Goal: Book appointment/travel/reservation

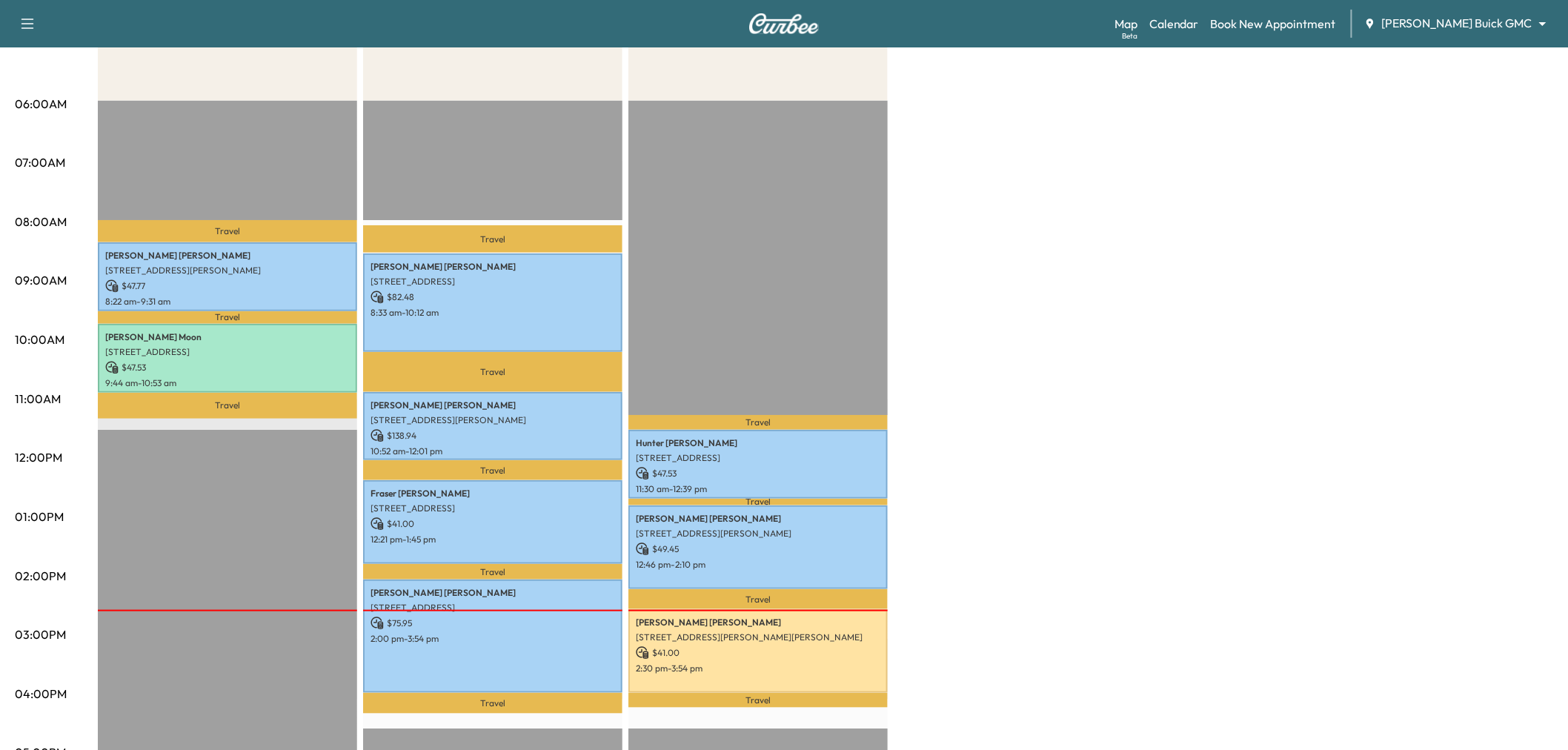
scroll to position [329, 0]
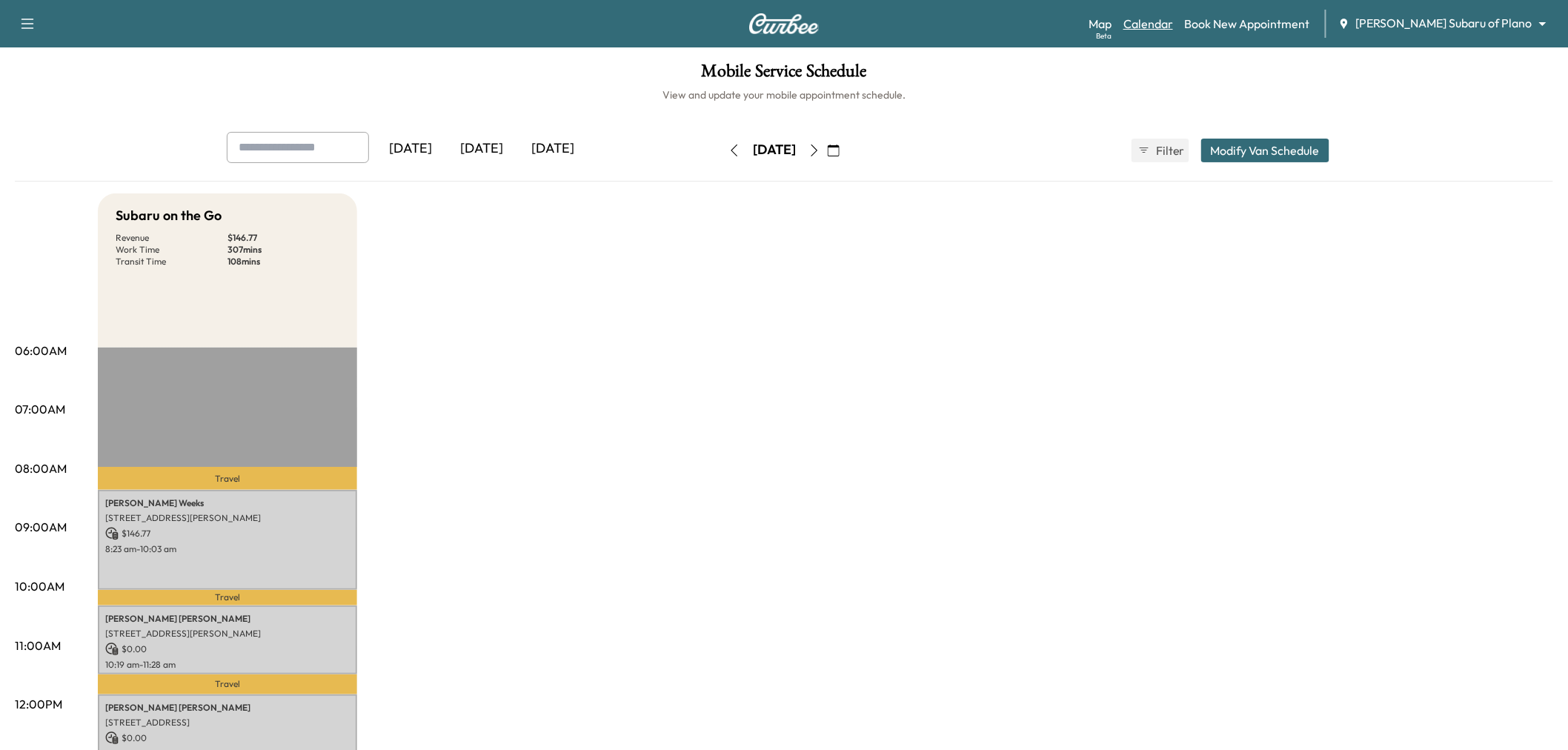
click at [1173, 17] on link "Calendar" at bounding box center [1148, 23] width 50 height 18
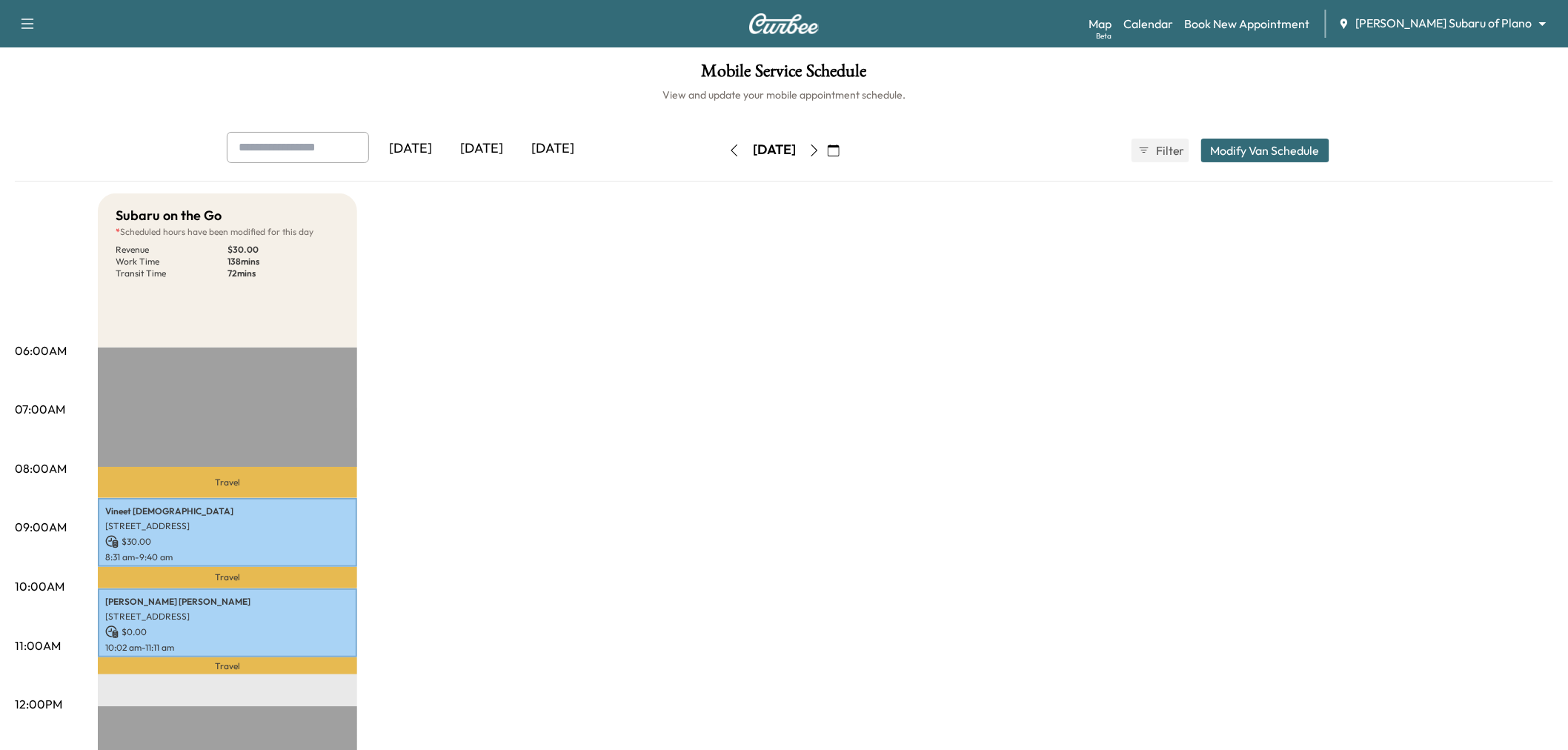
click at [820, 151] on icon "button" at bounding box center [814, 150] width 12 height 12
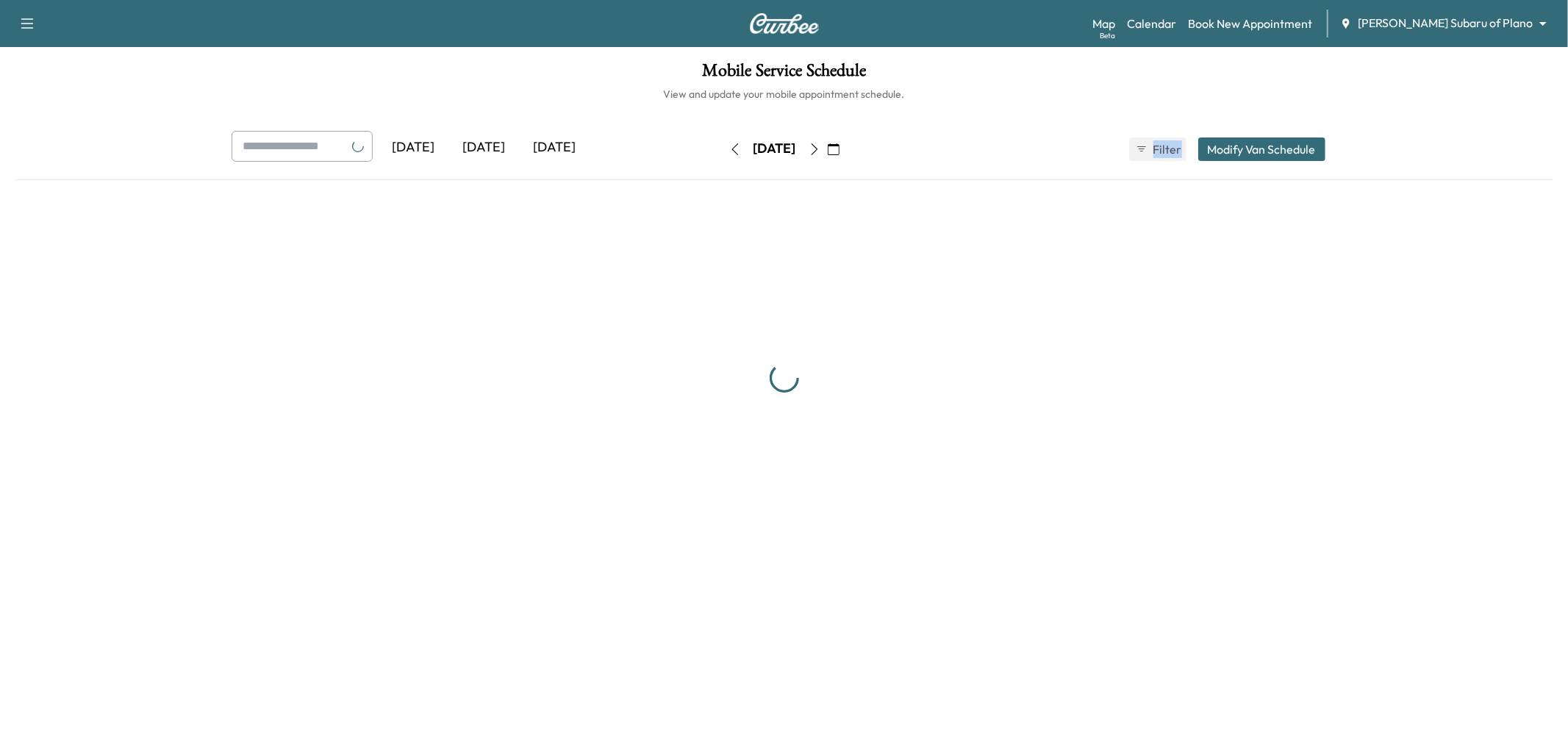
click at [827, 150] on div "[DATE]" at bounding box center [775, 149] width 104 height 24
click at [827, 150] on button "button" at bounding box center [814, 149] width 25 height 24
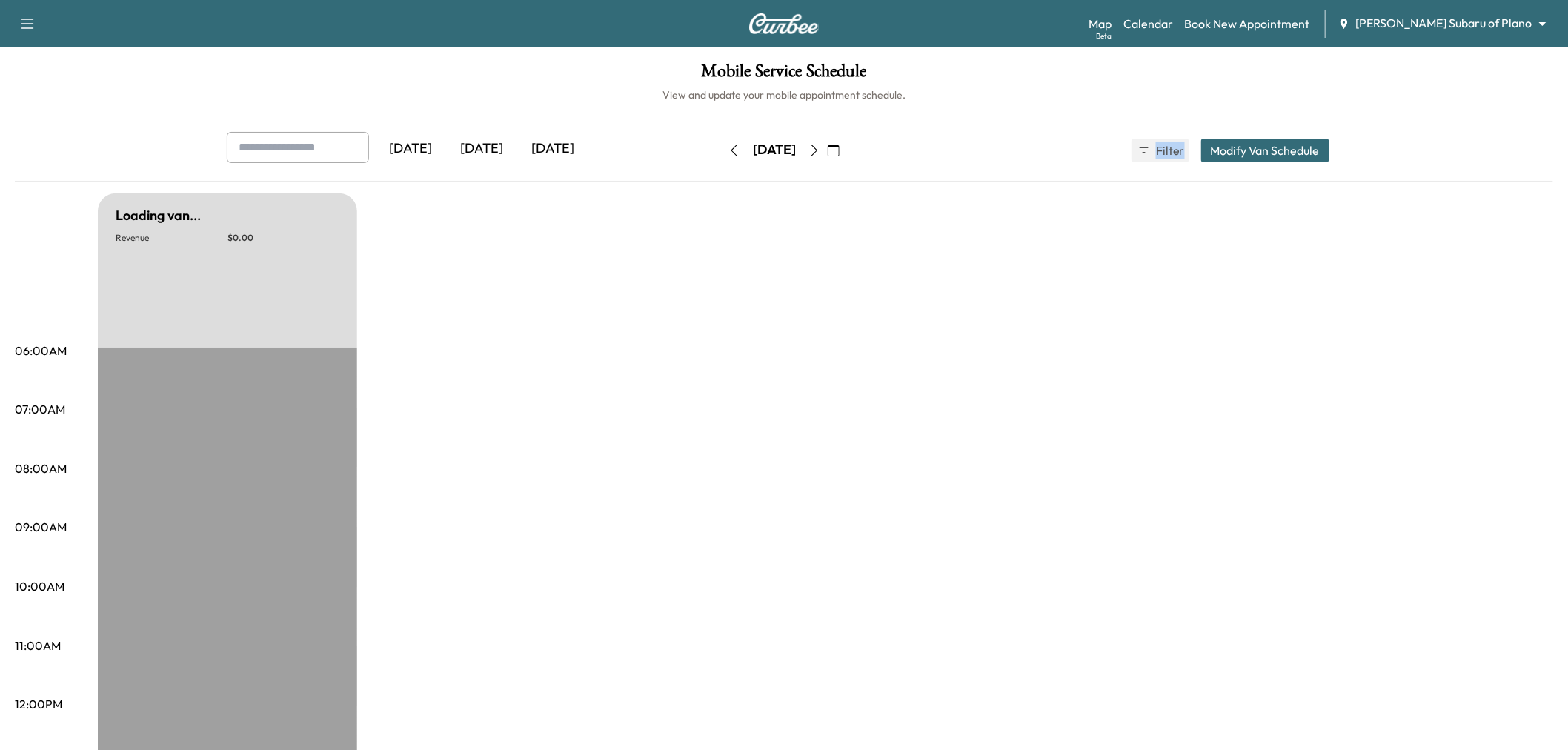
click at [820, 151] on icon "button" at bounding box center [814, 150] width 12 height 12
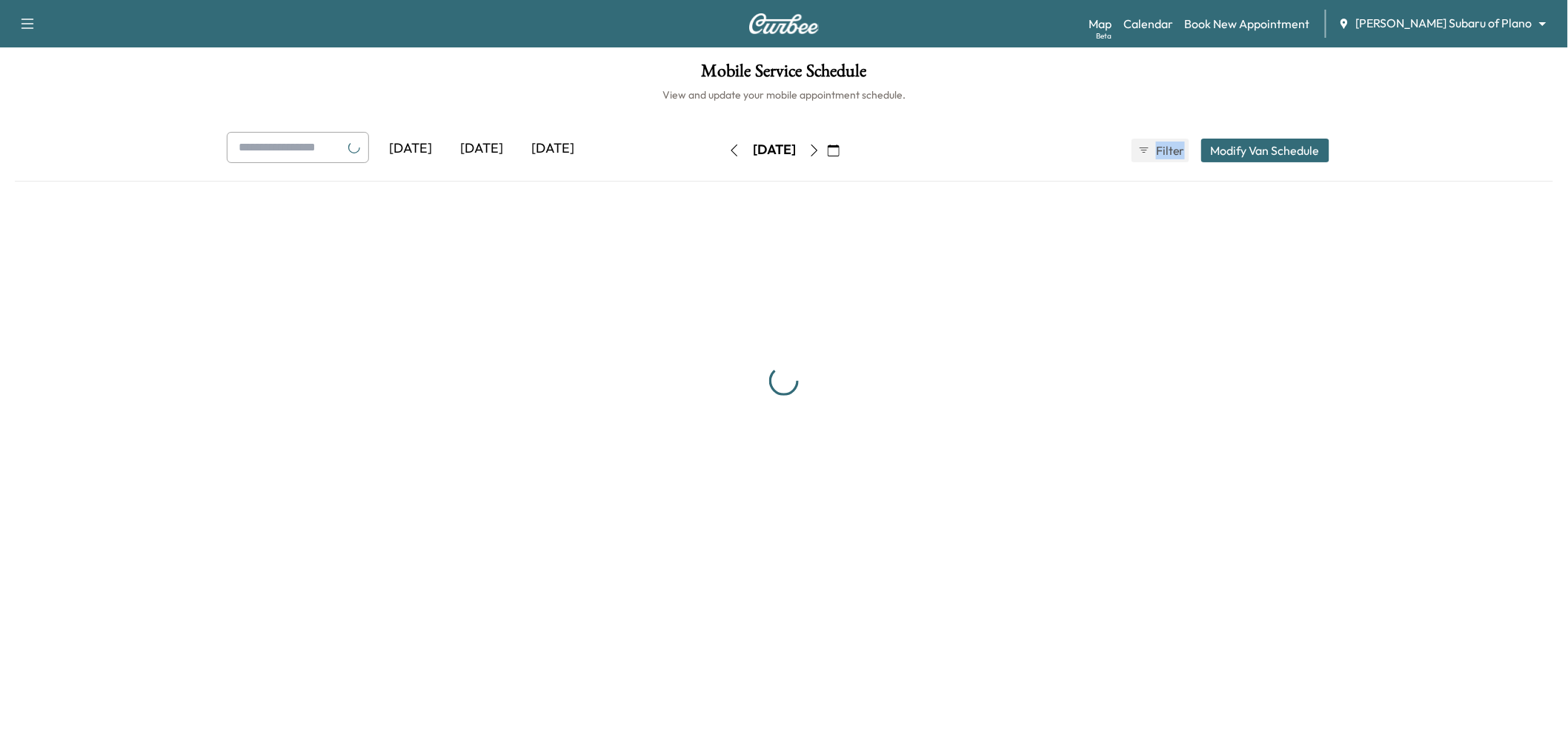
click at [820, 151] on icon "button" at bounding box center [814, 150] width 12 height 12
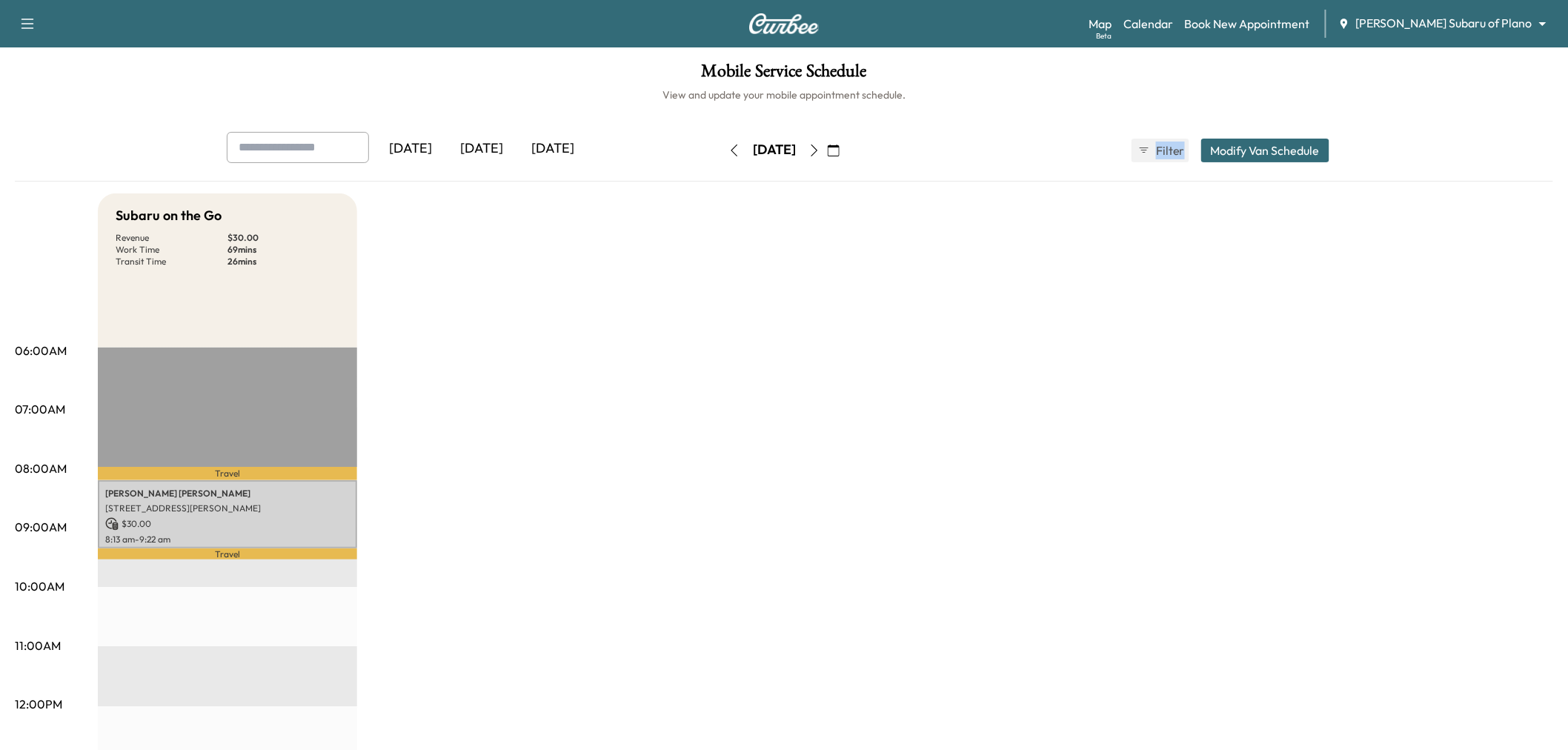
click at [820, 151] on icon "button" at bounding box center [814, 150] width 12 height 12
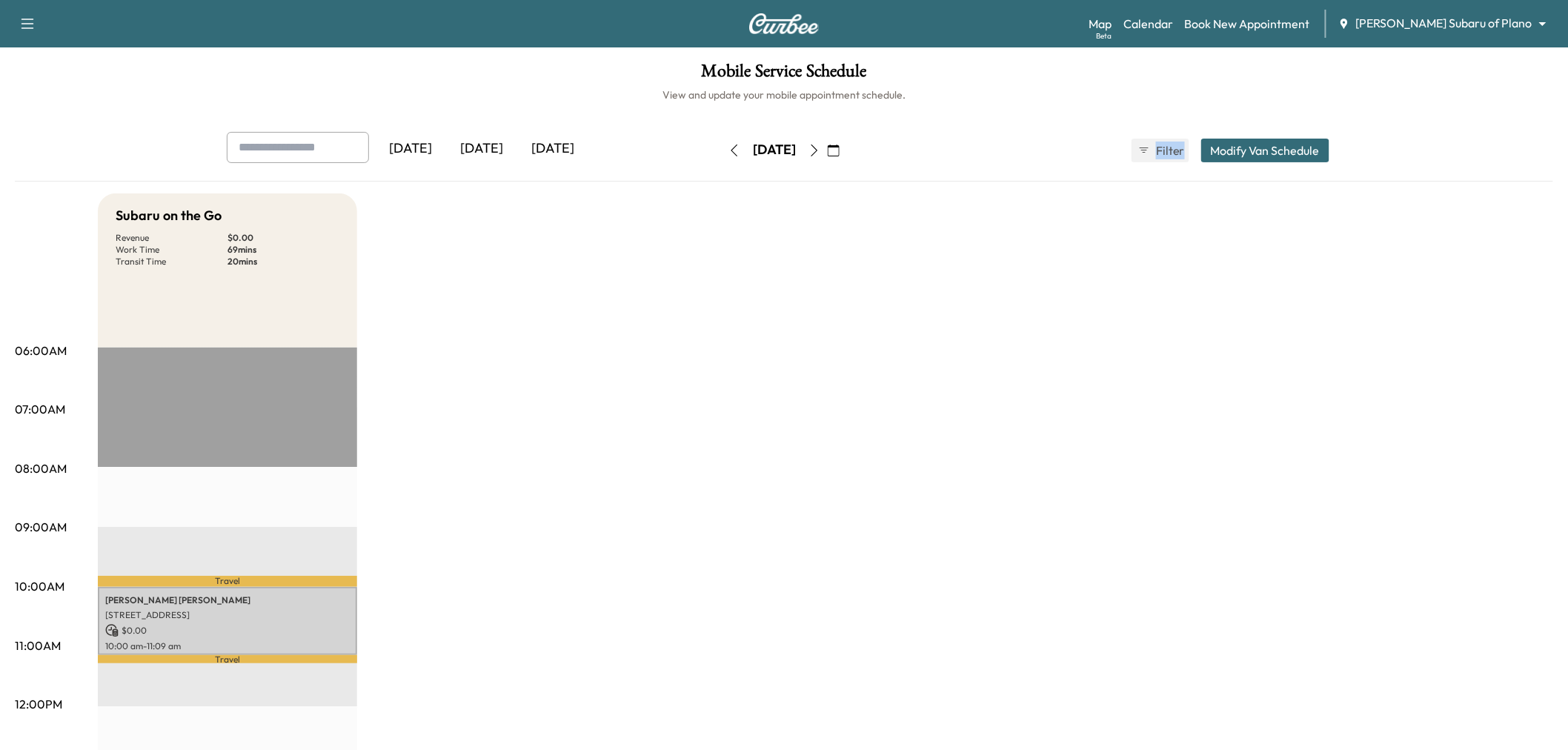
click at [827, 153] on button "button" at bounding box center [814, 150] width 25 height 24
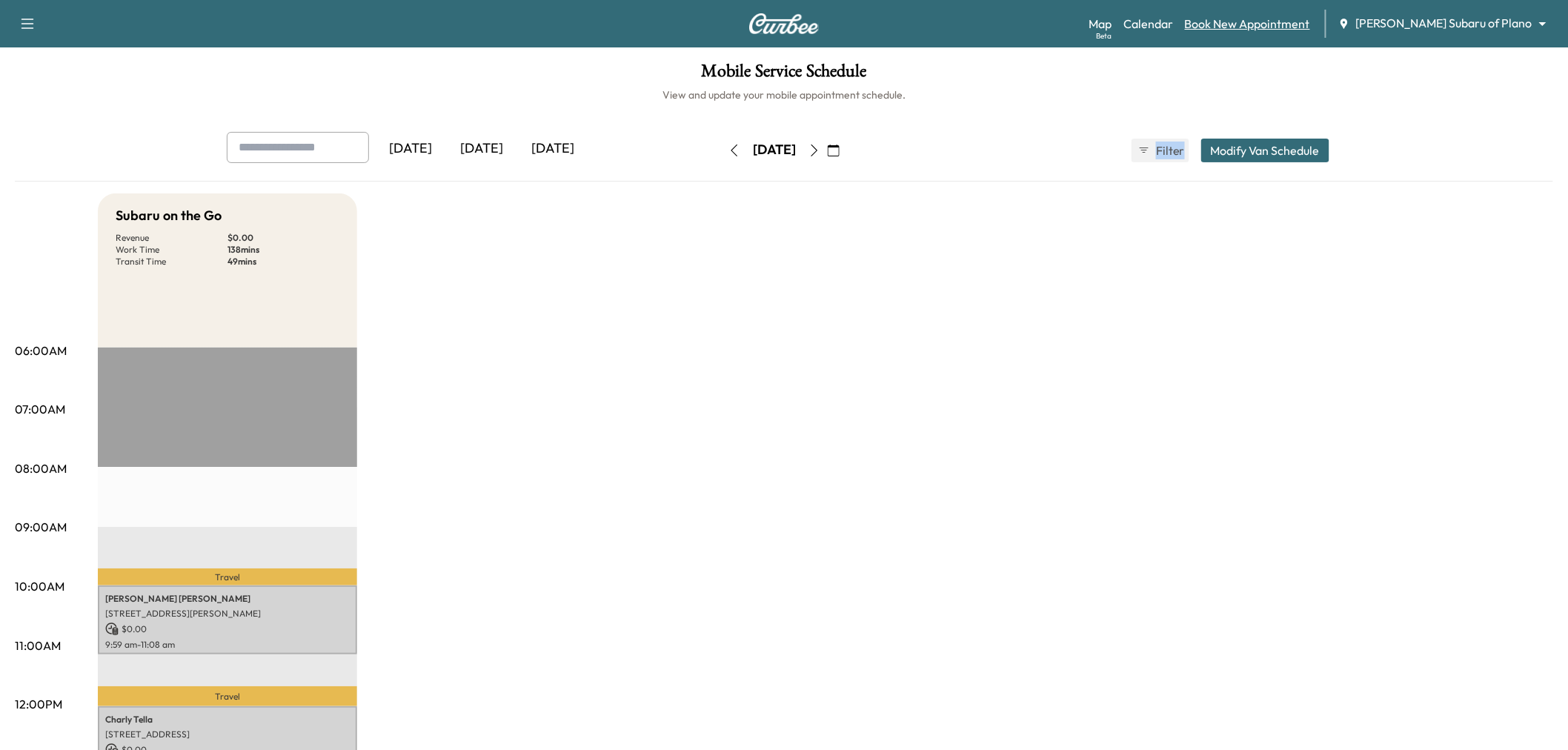
click at [1302, 28] on link "Book New Appointment" at bounding box center [1247, 23] width 125 height 18
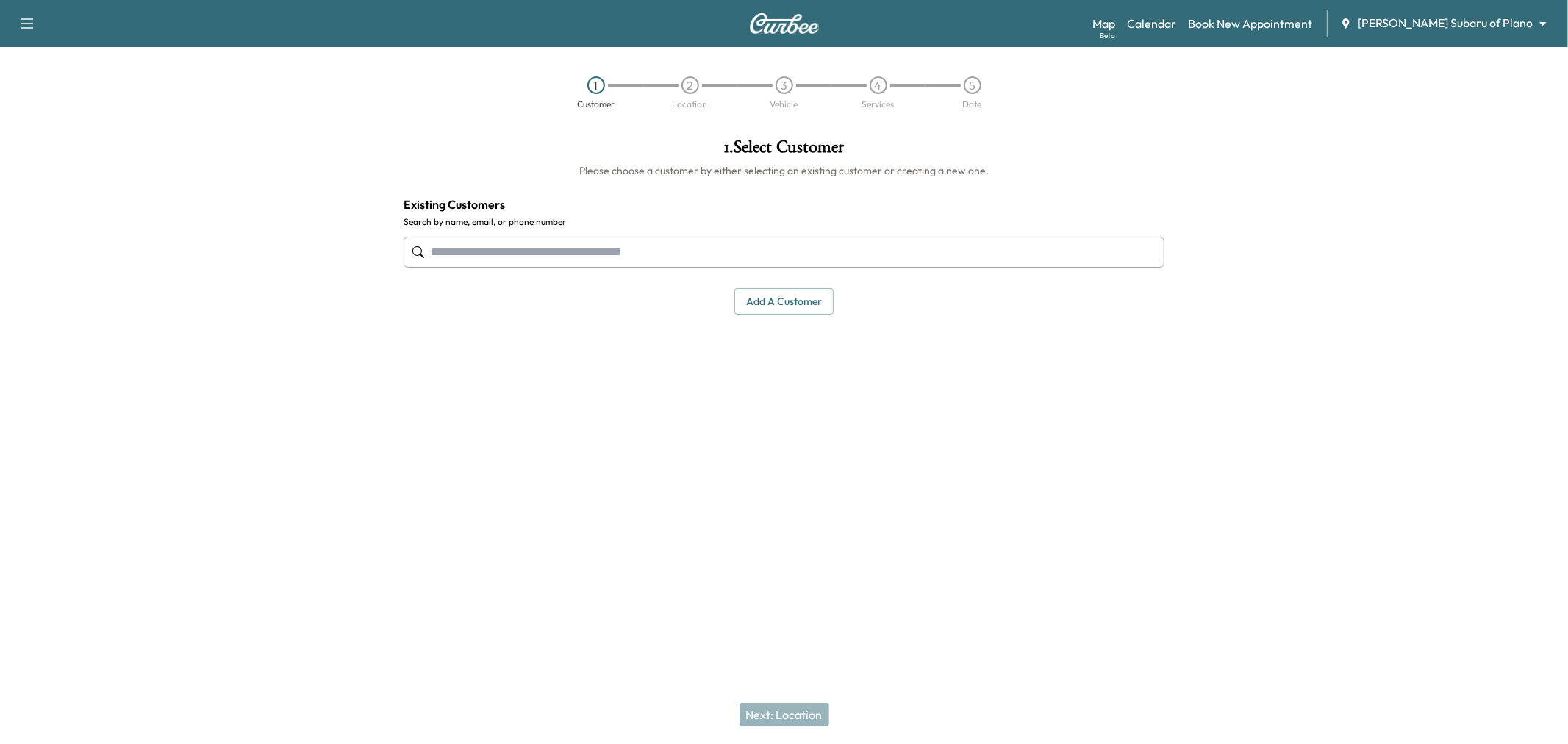
click at [707, 260] on input "text" at bounding box center [784, 252] width 761 height 31
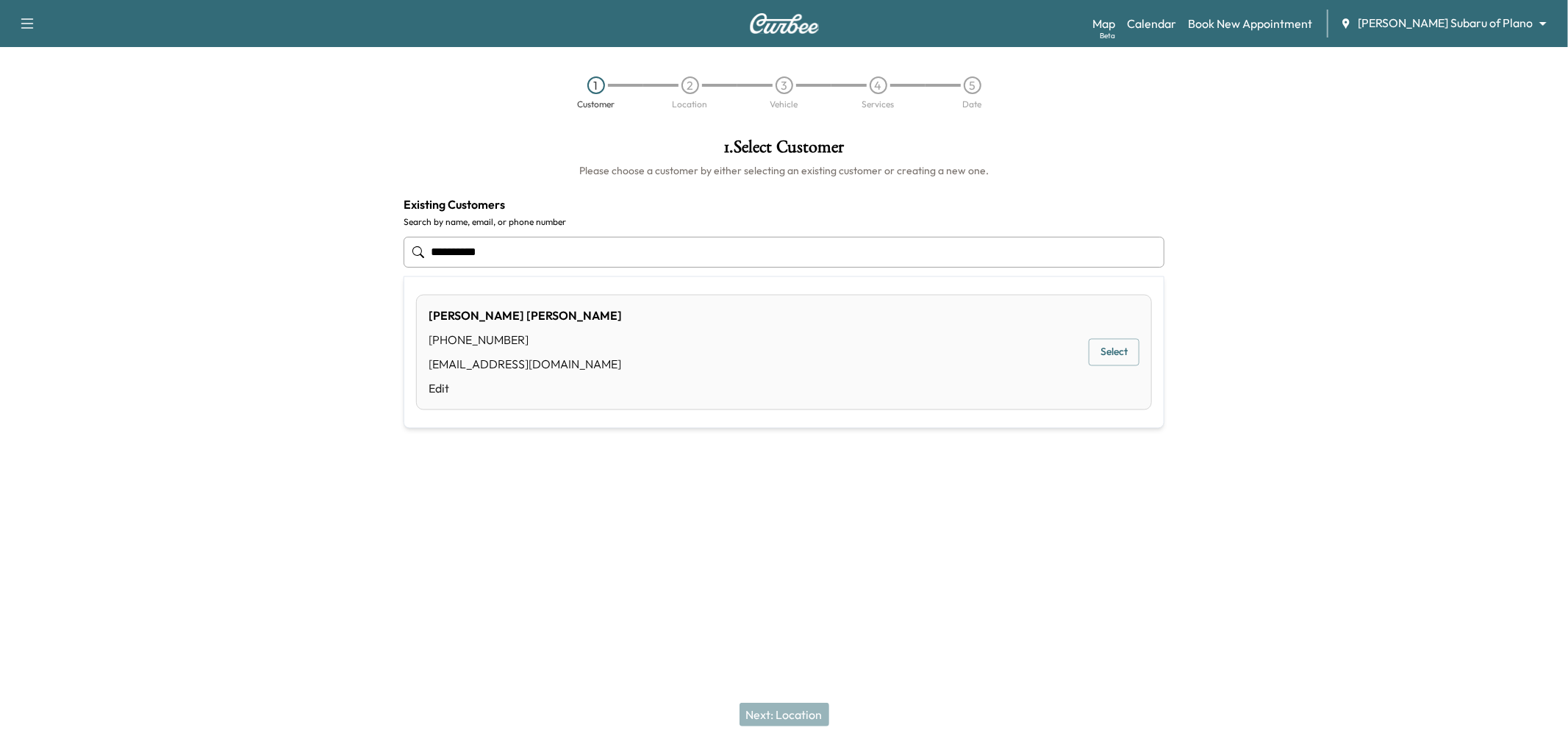
click at [1104, 358] on button "Select" at bounding box center [1114, 352] width 51 height 27
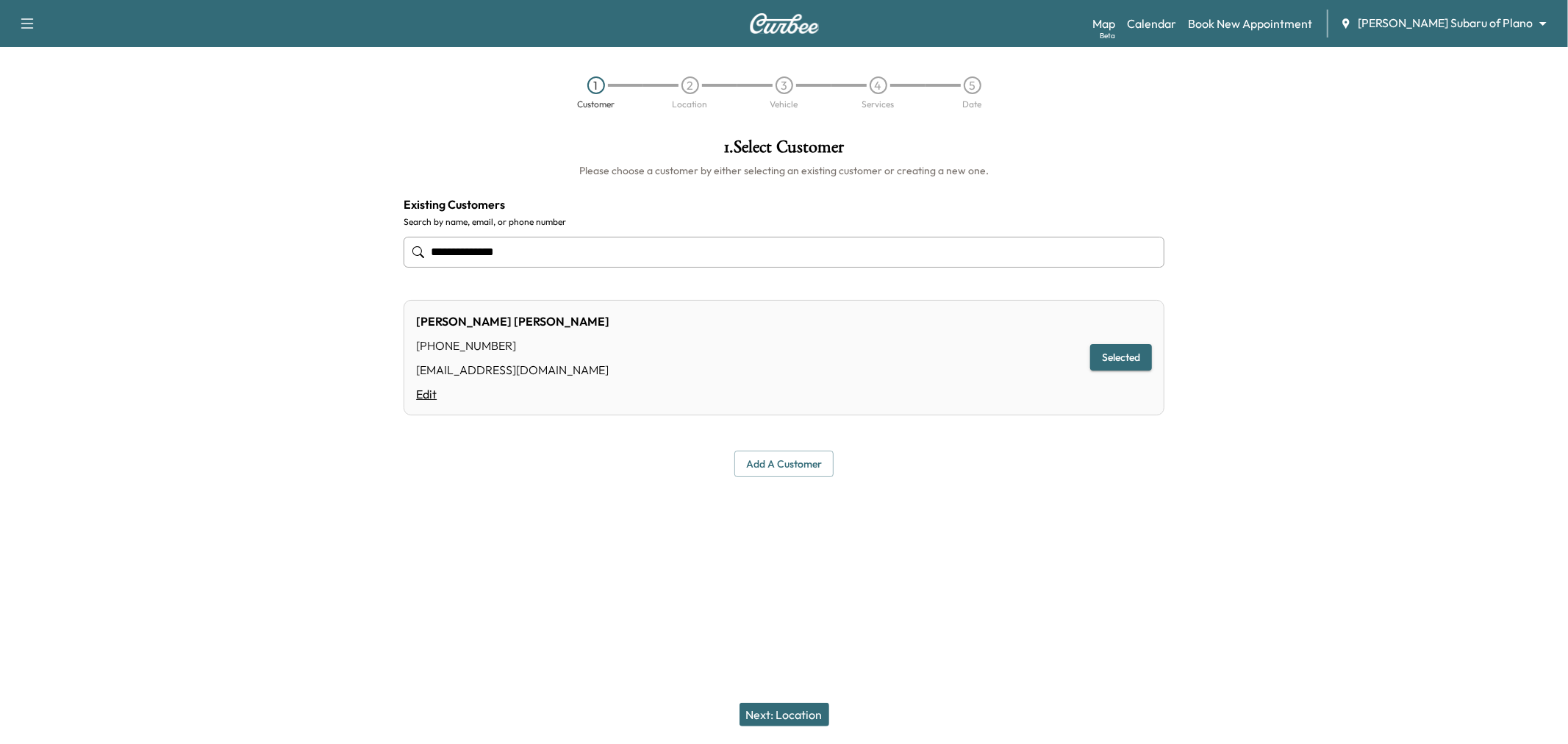
type input "**********"
click at [427, 387] on link "Edit" at bounding box center [513, 393] width 193 height 17
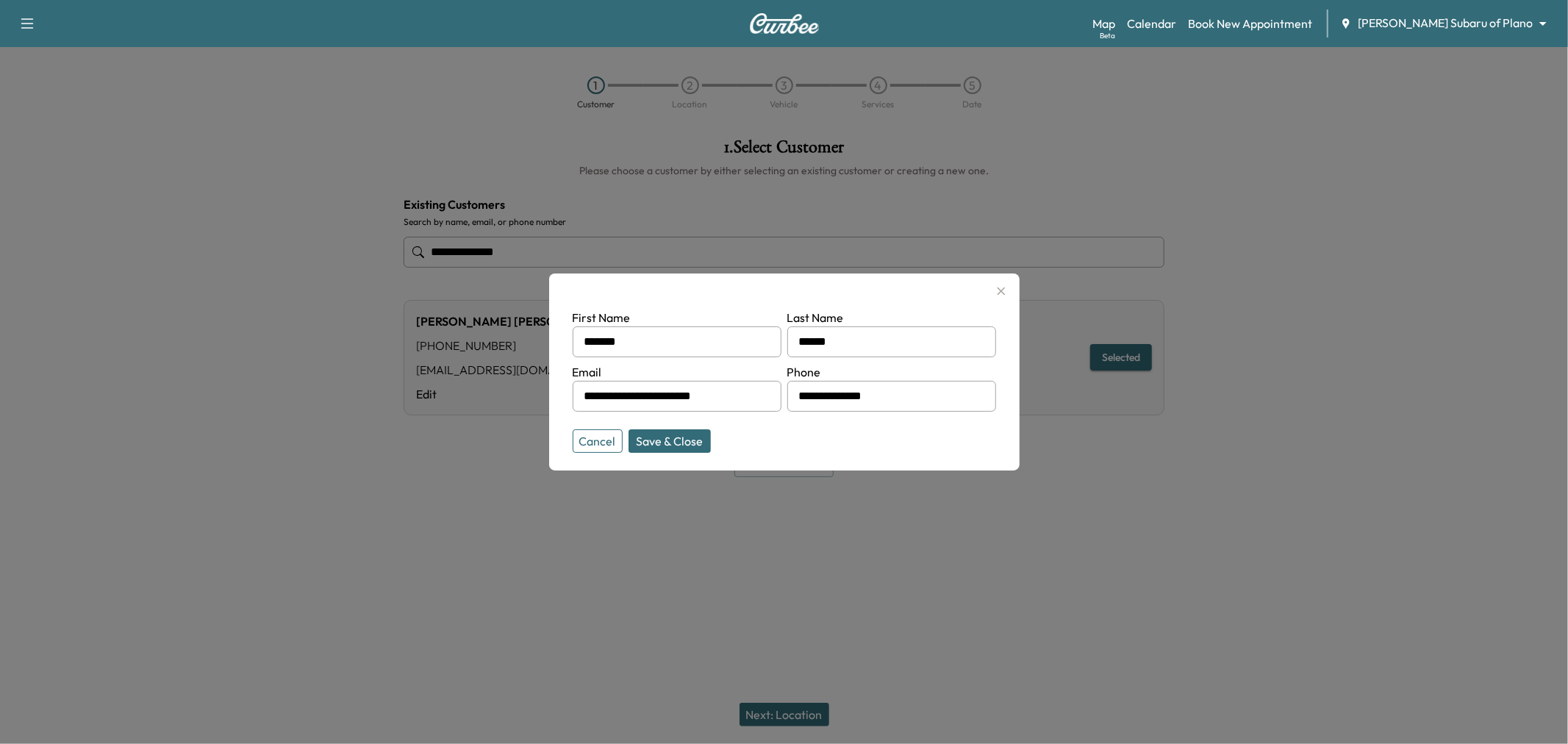
click at [655, 531] on div at bounding box center [784, 372] width 1568 height 744
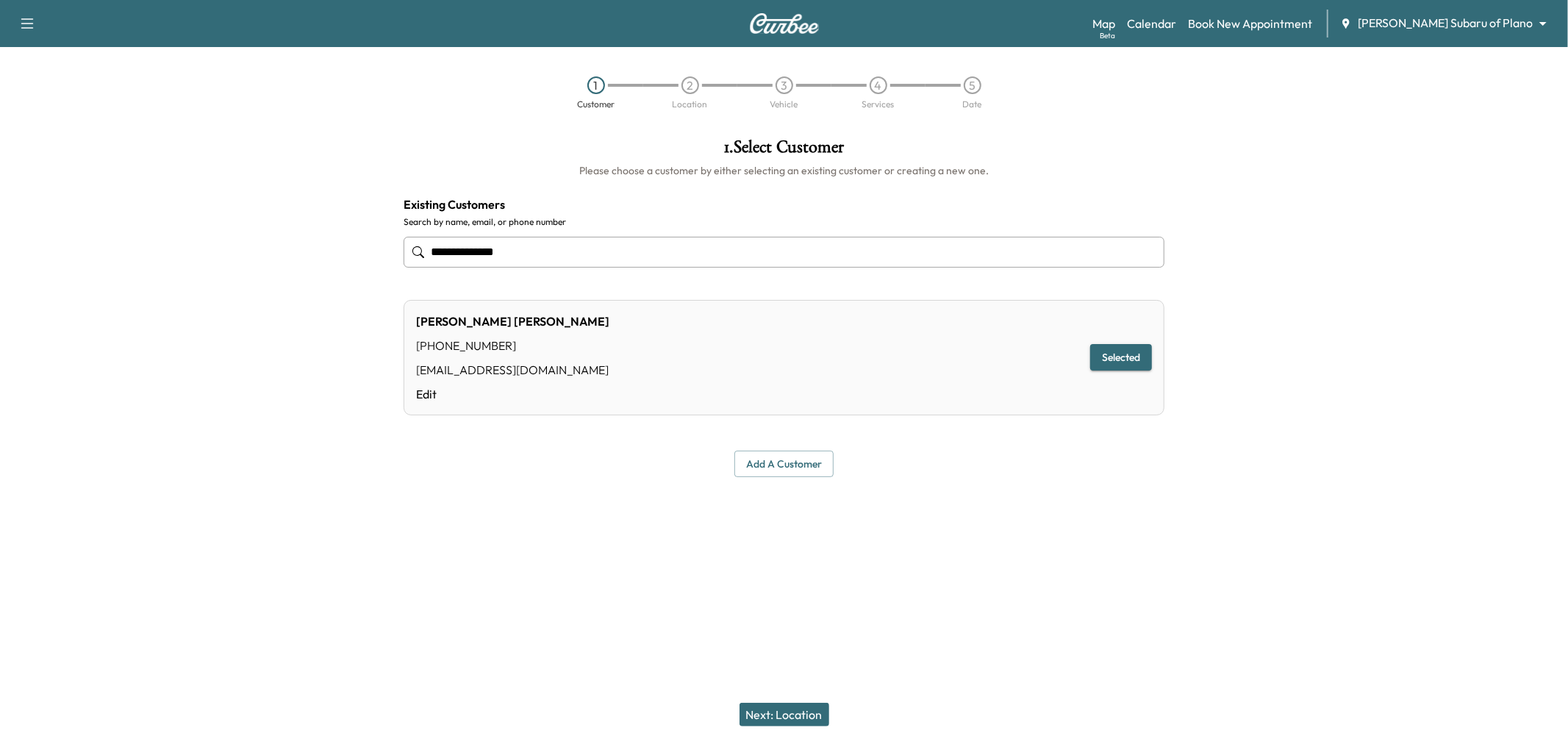
click at [780, 707] on button "Next: Location" at bounding box center [785, 714] width 90 height 24
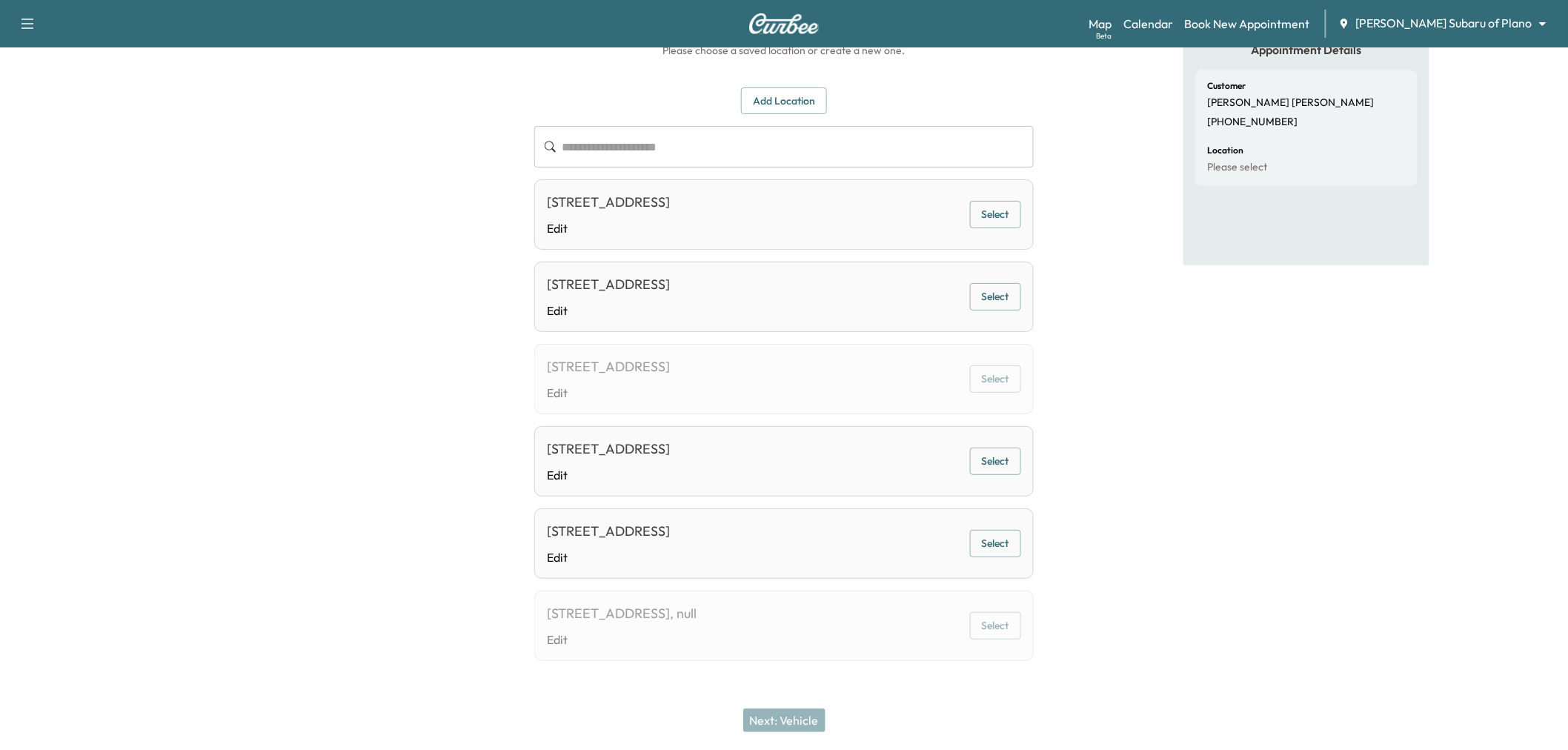
scroll to position [40, 0]
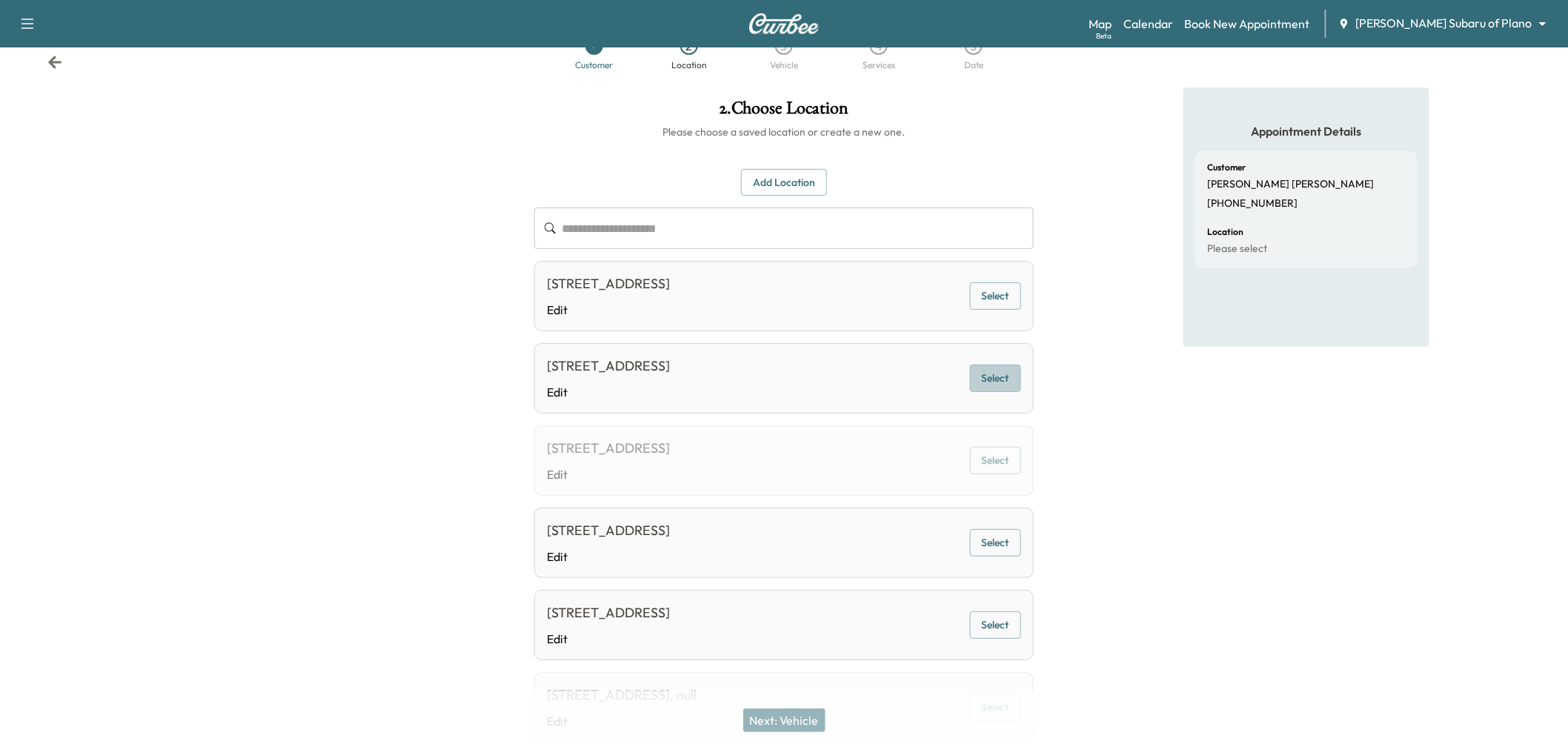
click at [991, 381] on button "Select" at bounding box center [995, 378] width 51 height 28
click at [784, 719] on button "Next: Vehicle" at bounding box center [784, 719] width 82 height 24
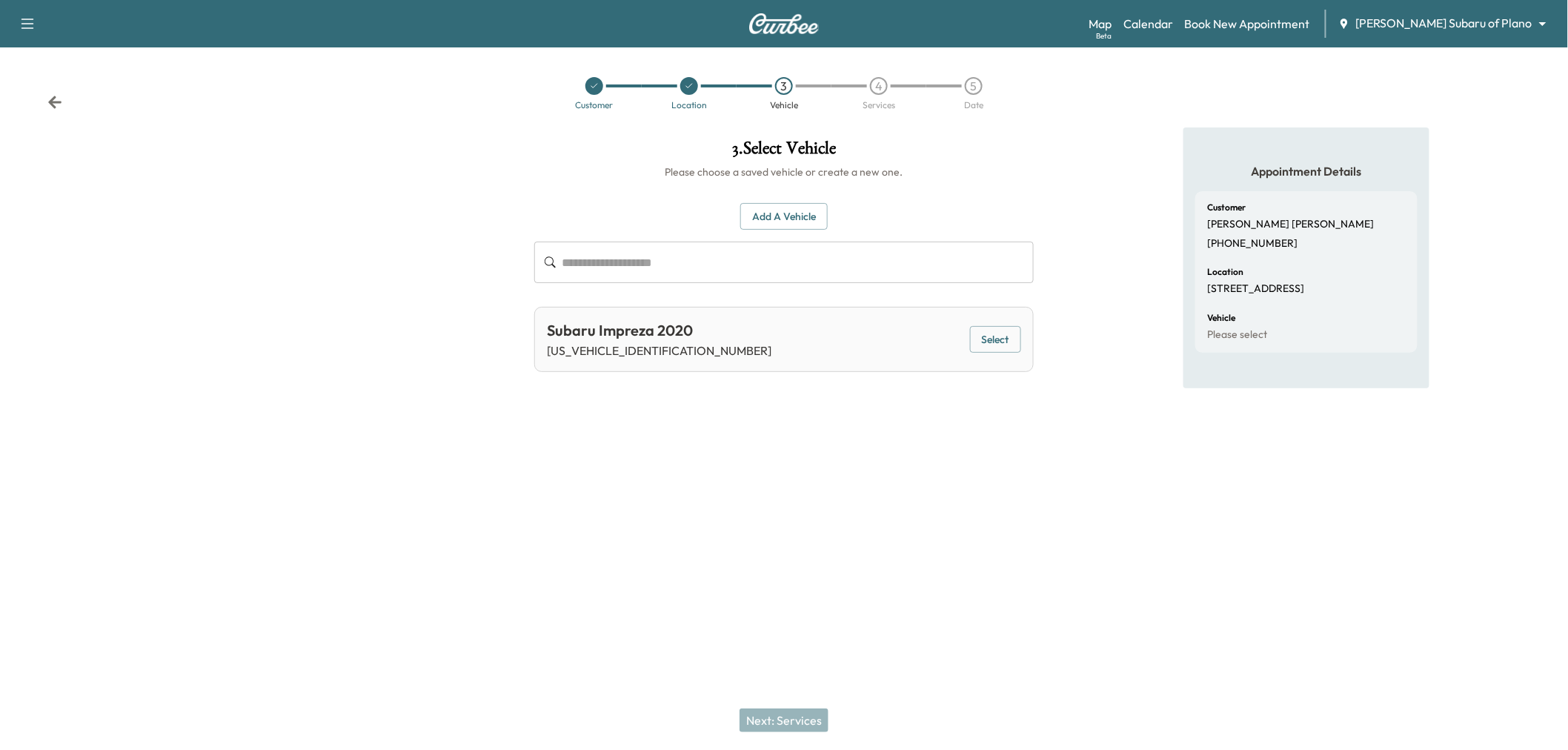
scroll to position [0, 0]
click at [987, 345] on button "Select" at bounding box center [1003, 340] width 51 height 28
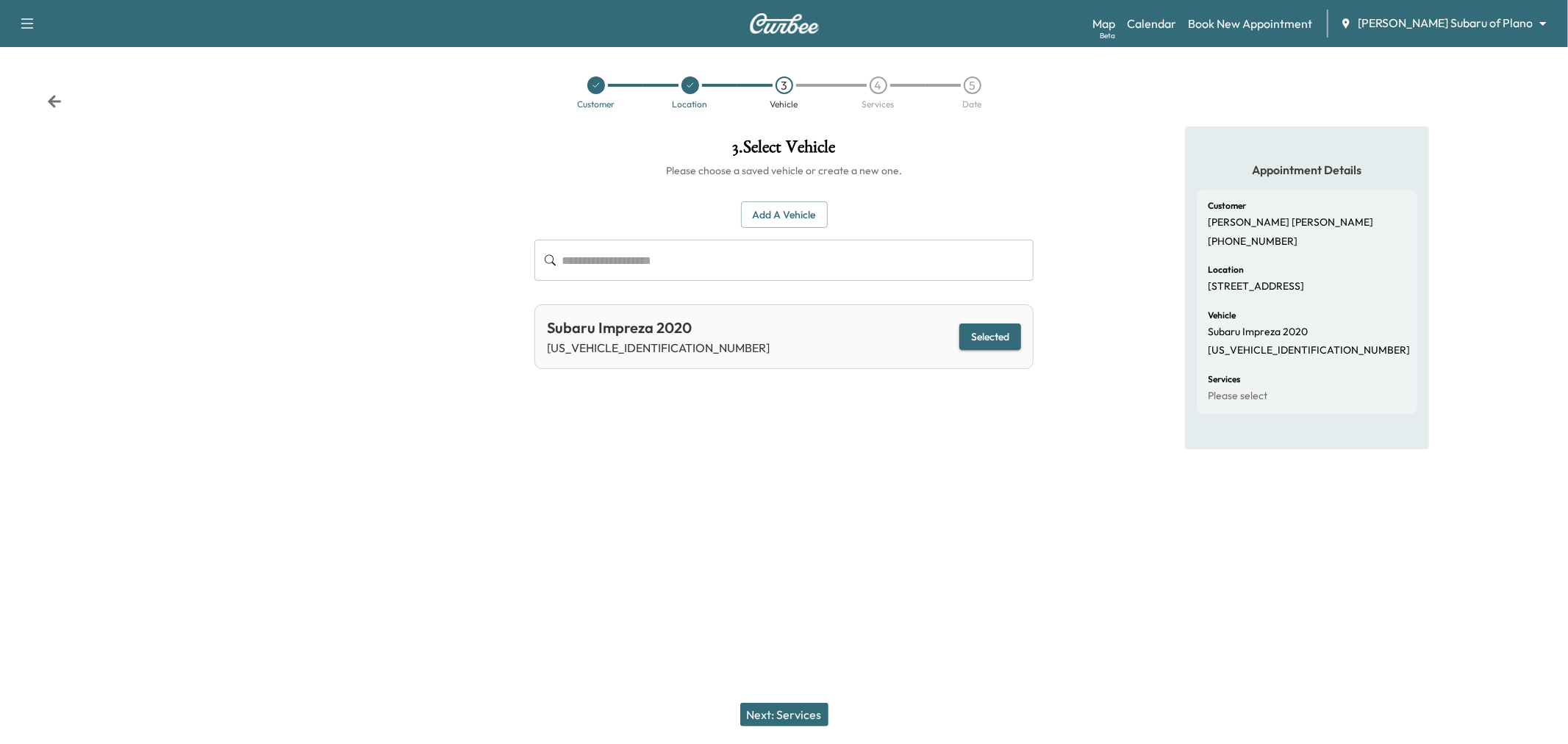
drag, startPoint x: 766, startPoint y: 719, endPoint x: 767, endPoint y: 706, distance: 13.0
click at [766, 718] on button "Next: Services" at bounding box center [785, 714] width 88 height 24
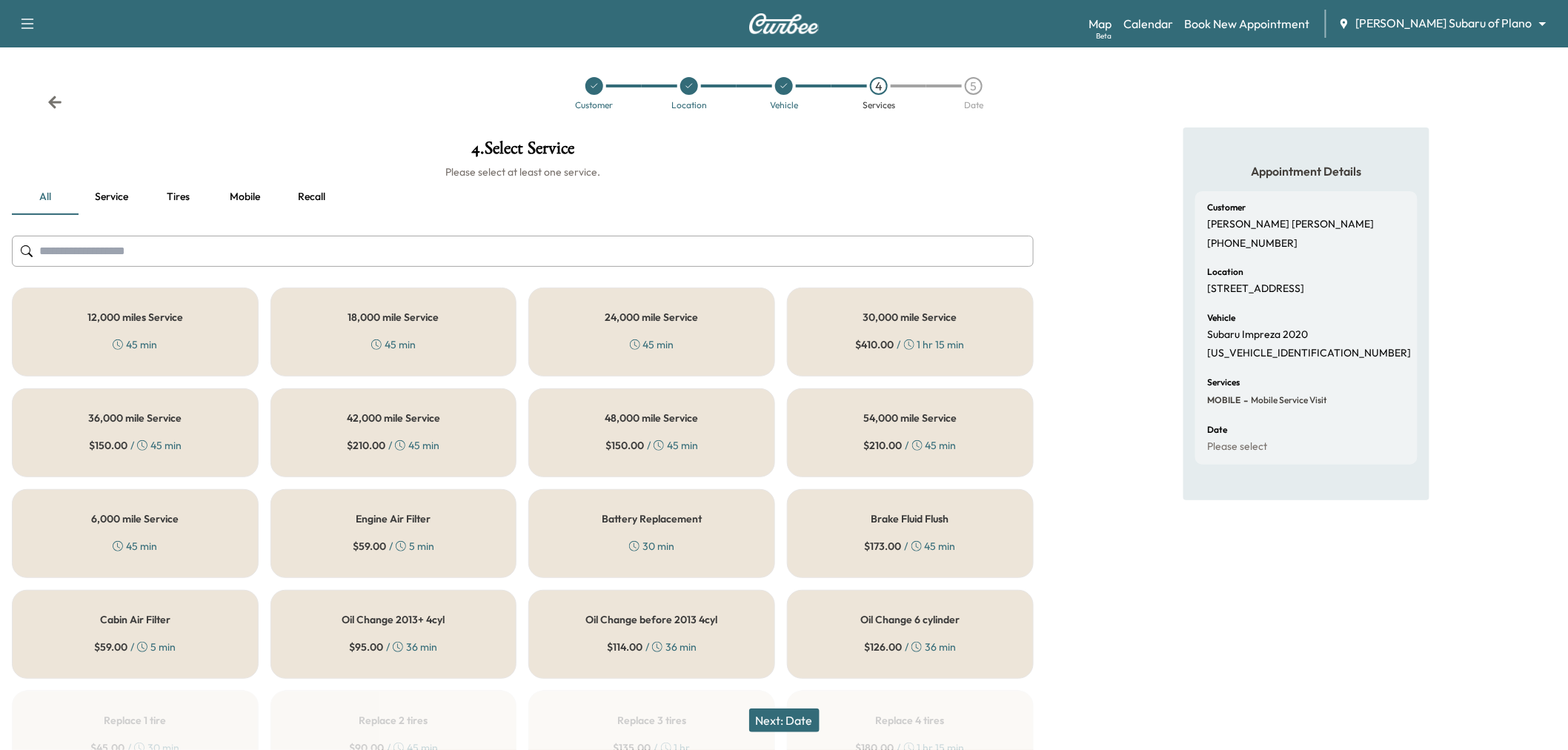
scroll to position [82, 0]
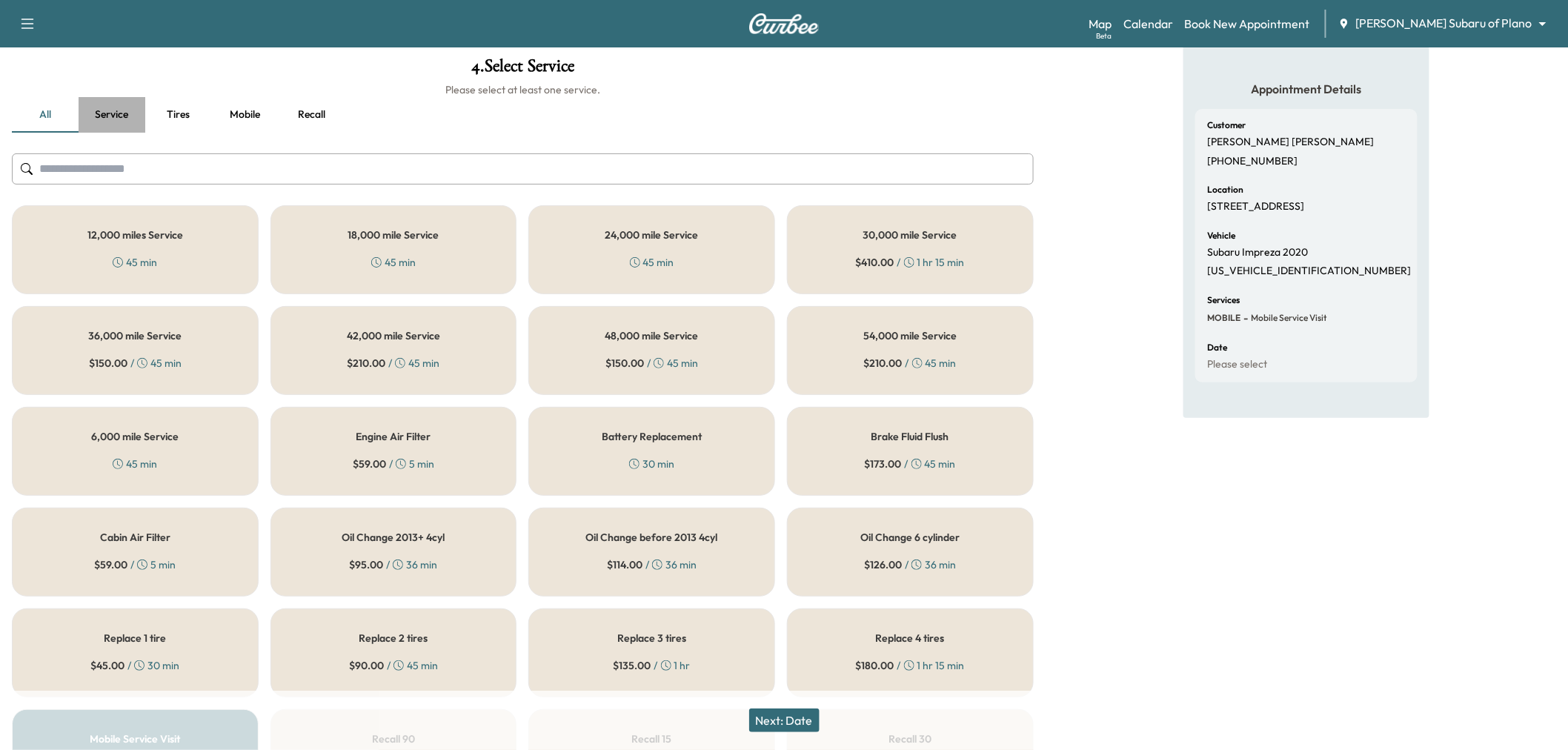
click at [100, 117] on button "Service" at bounding box center [111, 115] width 67 height 35
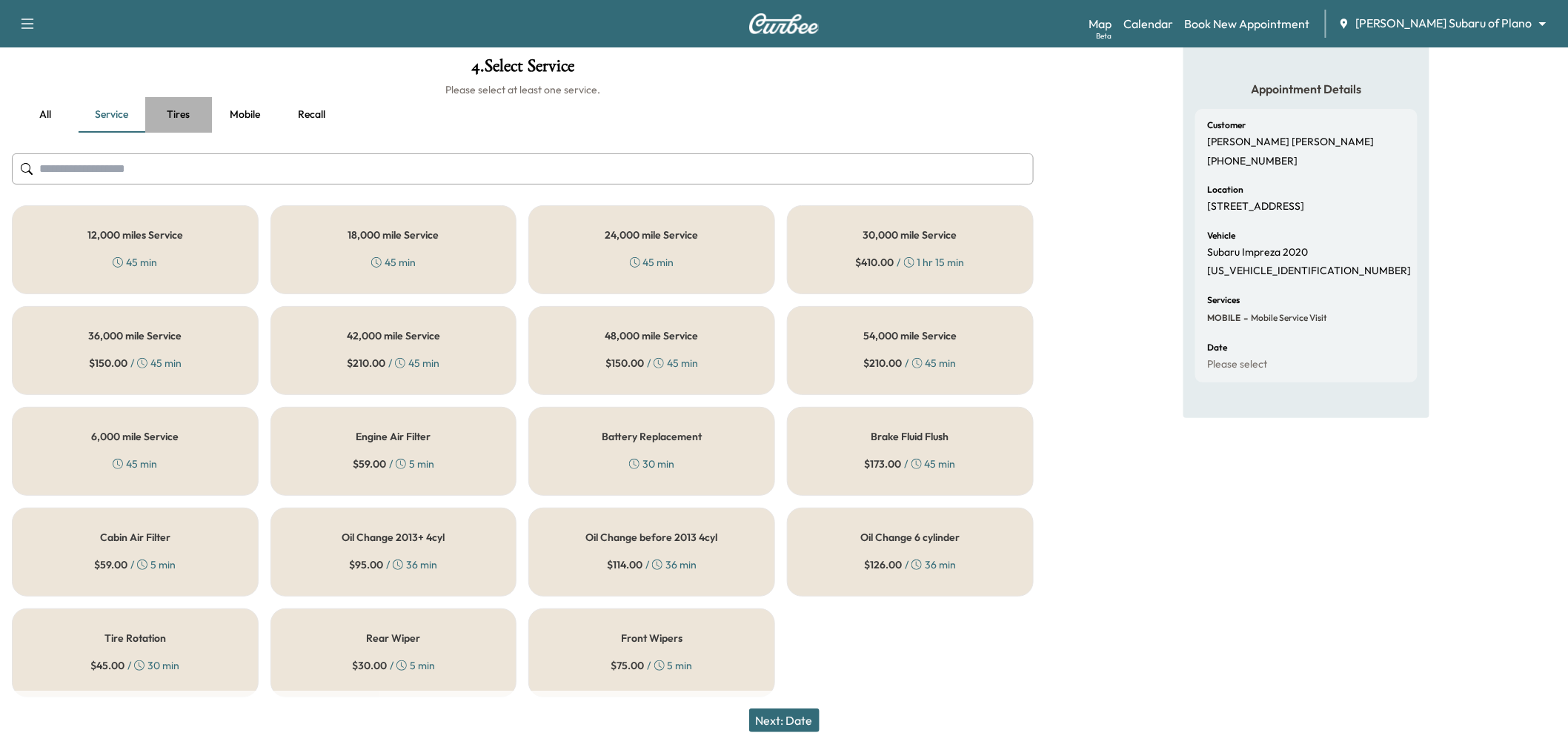
click at [169, 108] on button "Tires" at bounding box center [178, 115] width 67 height 35
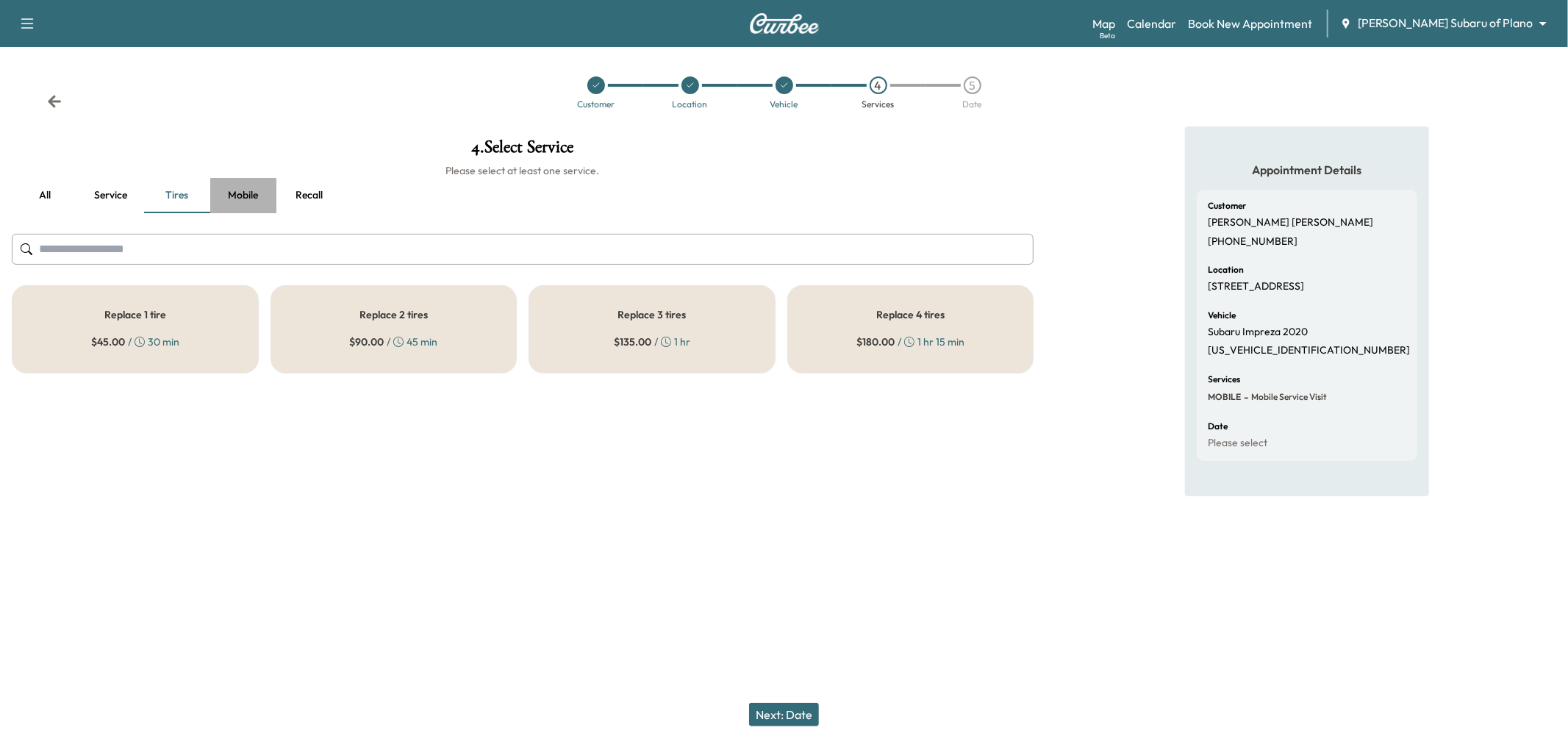
click at [237, 199] on button "Mobile" at bounding box center [243, 196] width 66 height 35
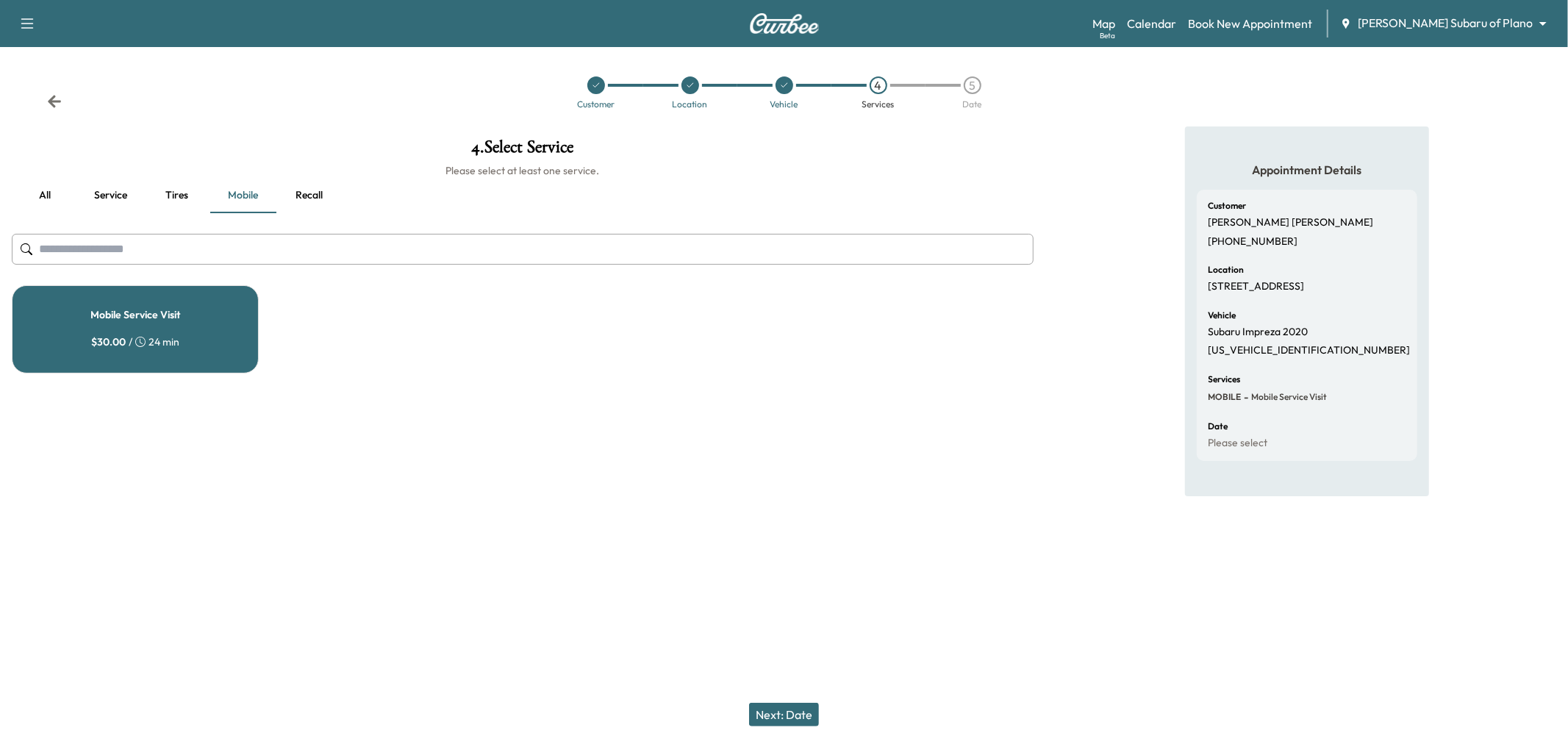
click at [318, 192] on button "Recall" at bounding box center [309, 196] width 66 height 35
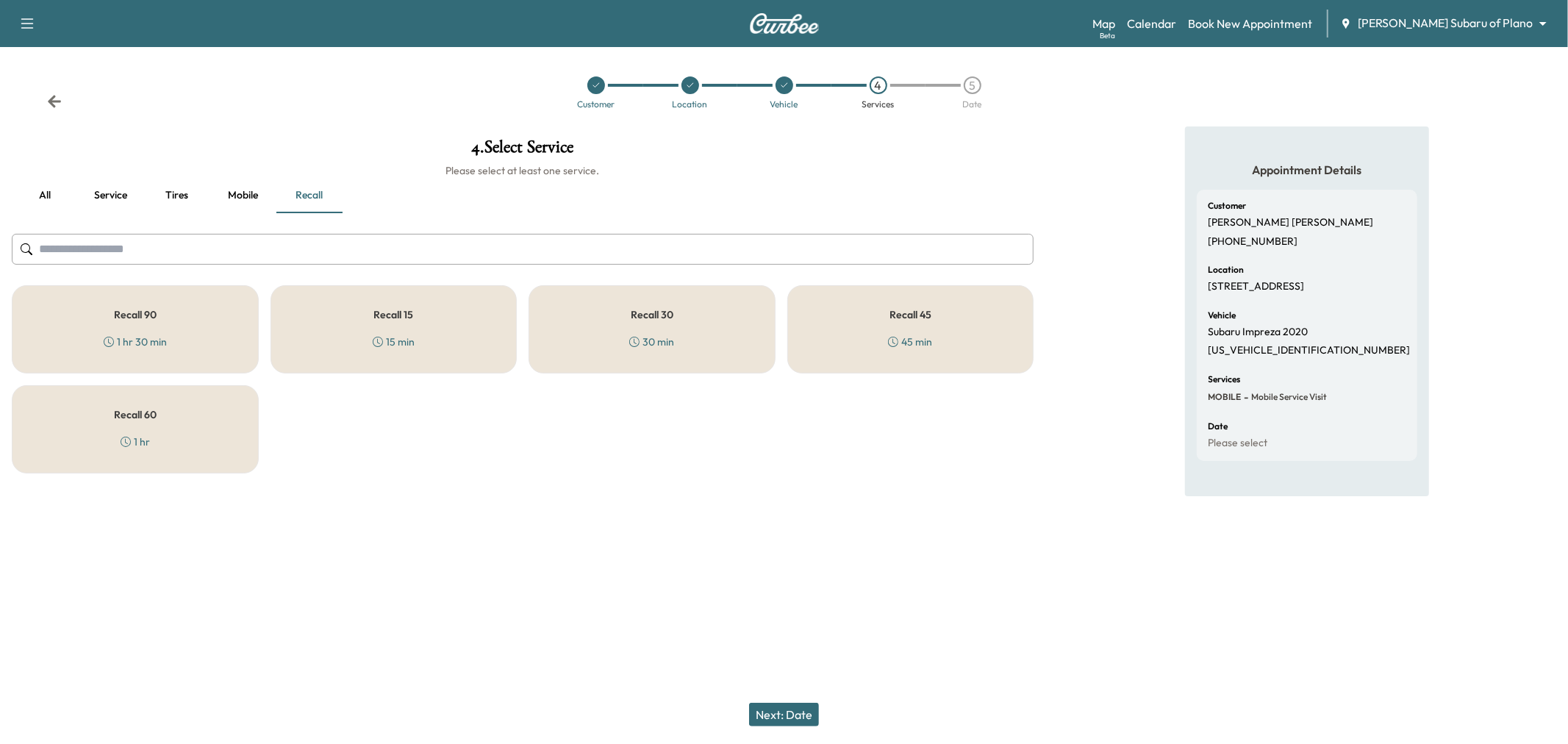
click at [54, 201] on button "all" at bounding box center [44, 196] width 66 height 35
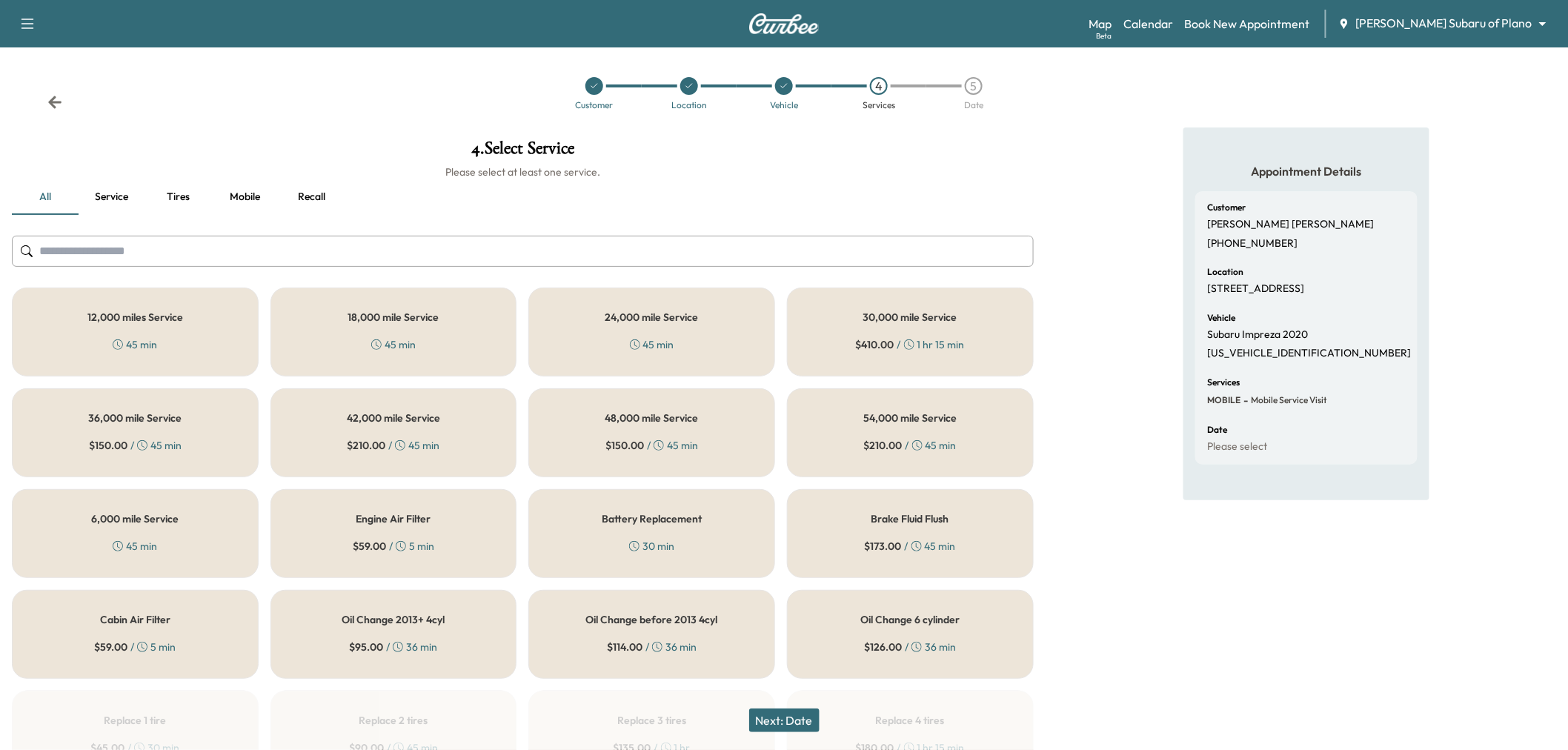
click at [803, 719] on button "Next: Date" at bounding box center [785, 719] width 71 height 24
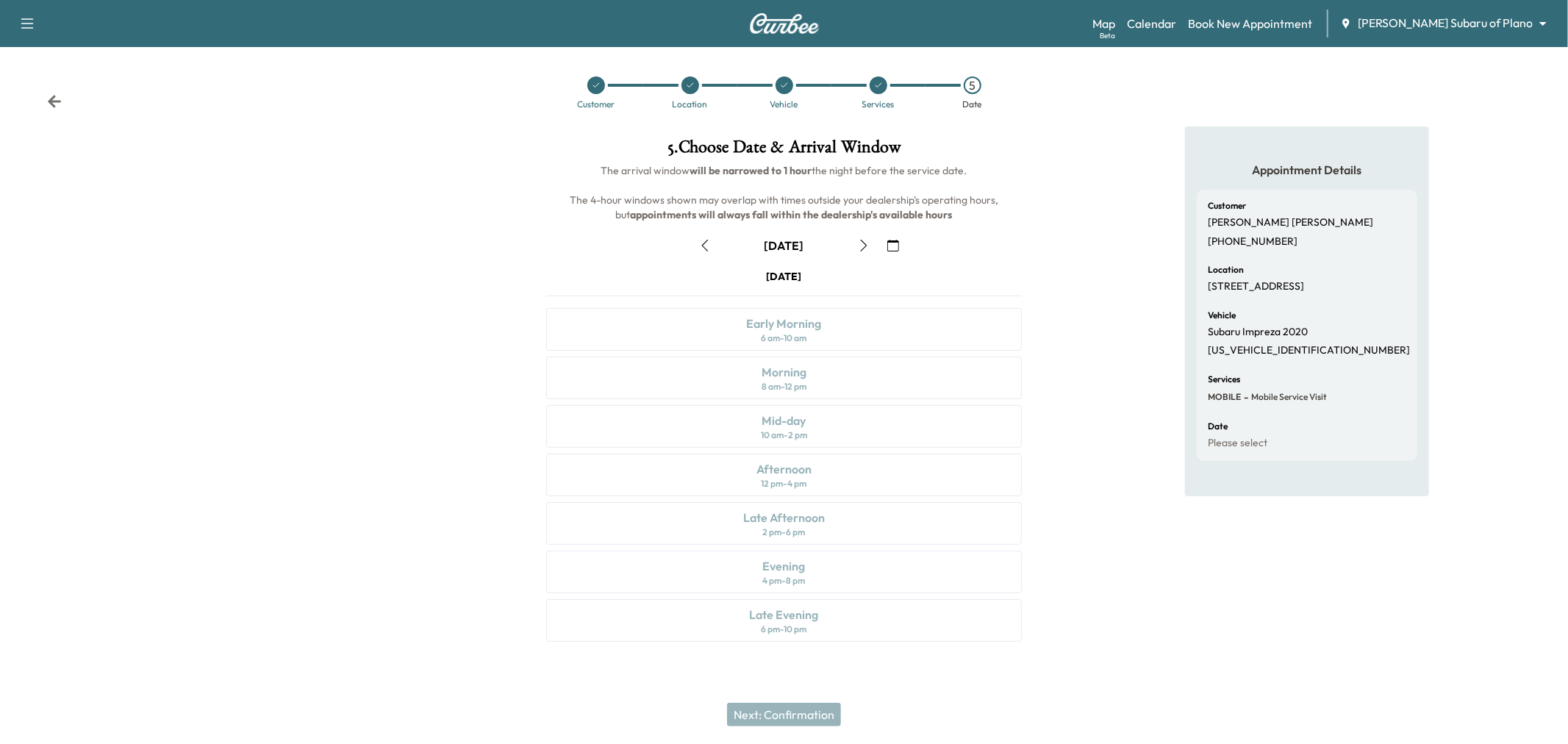
click at [891, 243] on icon "button" at bounding box center [893, 245] width 11 height 11
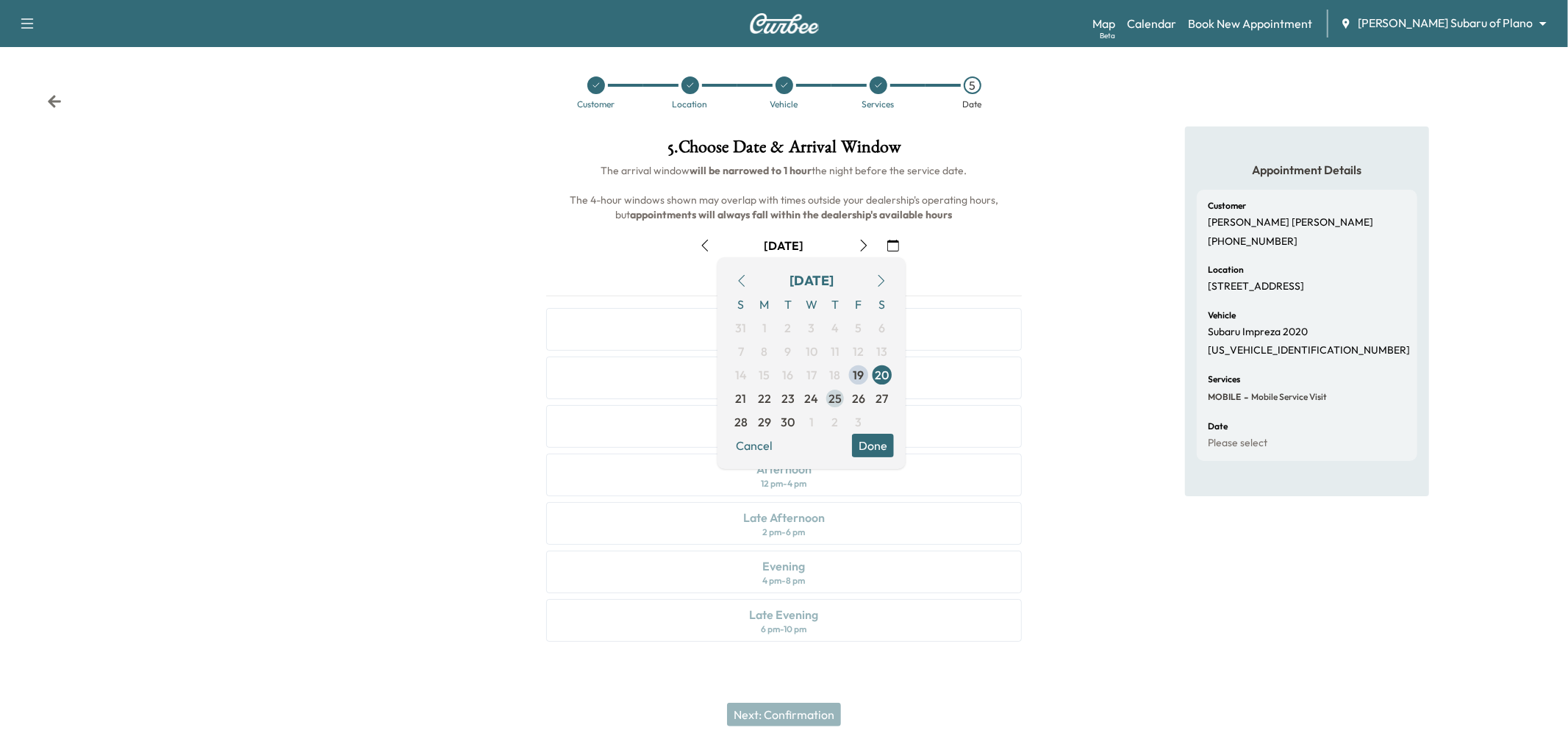
click at [839, 402] on span "25" at bounding box center [835, 398] width 13 height 17
click at [890, 449] on button "Done" at bounding box center [873, 445] width 42 height 24
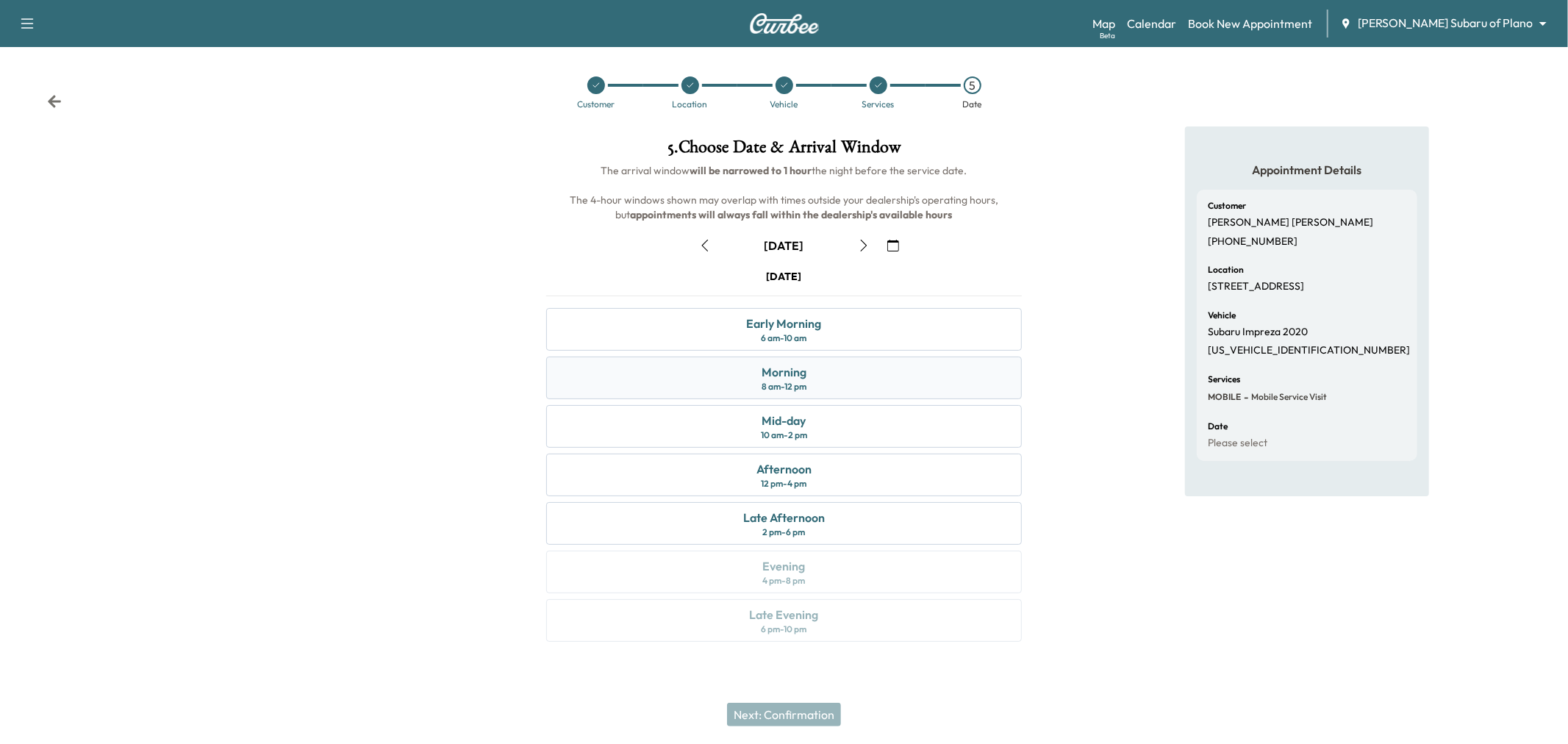
click at [897, 378] on div "Morning 8 am - 12 pm" at bounding box center [784, 377] width 476 height 43
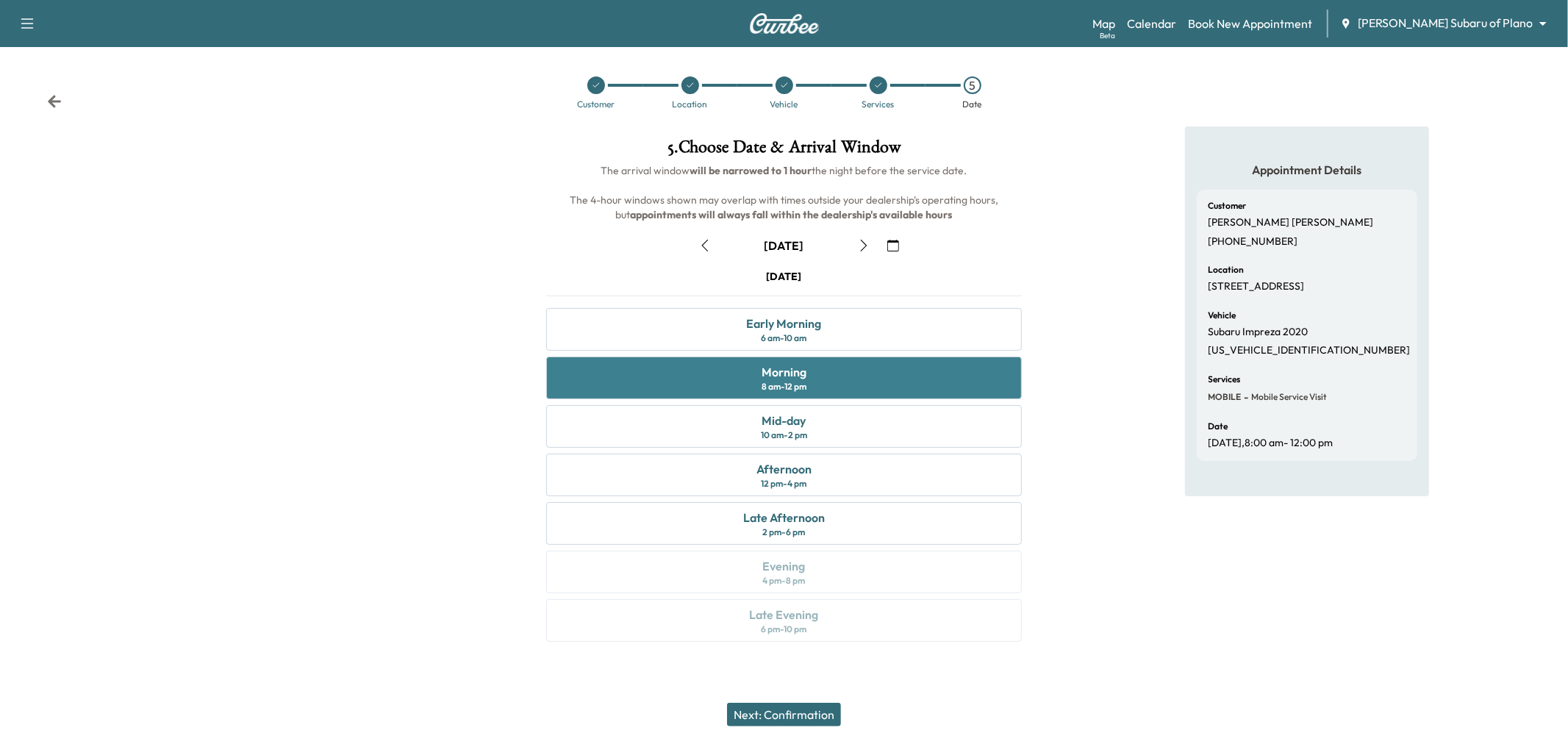
click at [891, 390] on div "Morning 8 am - 12 pm" at bounding box center [784, 377] width 476 height 43
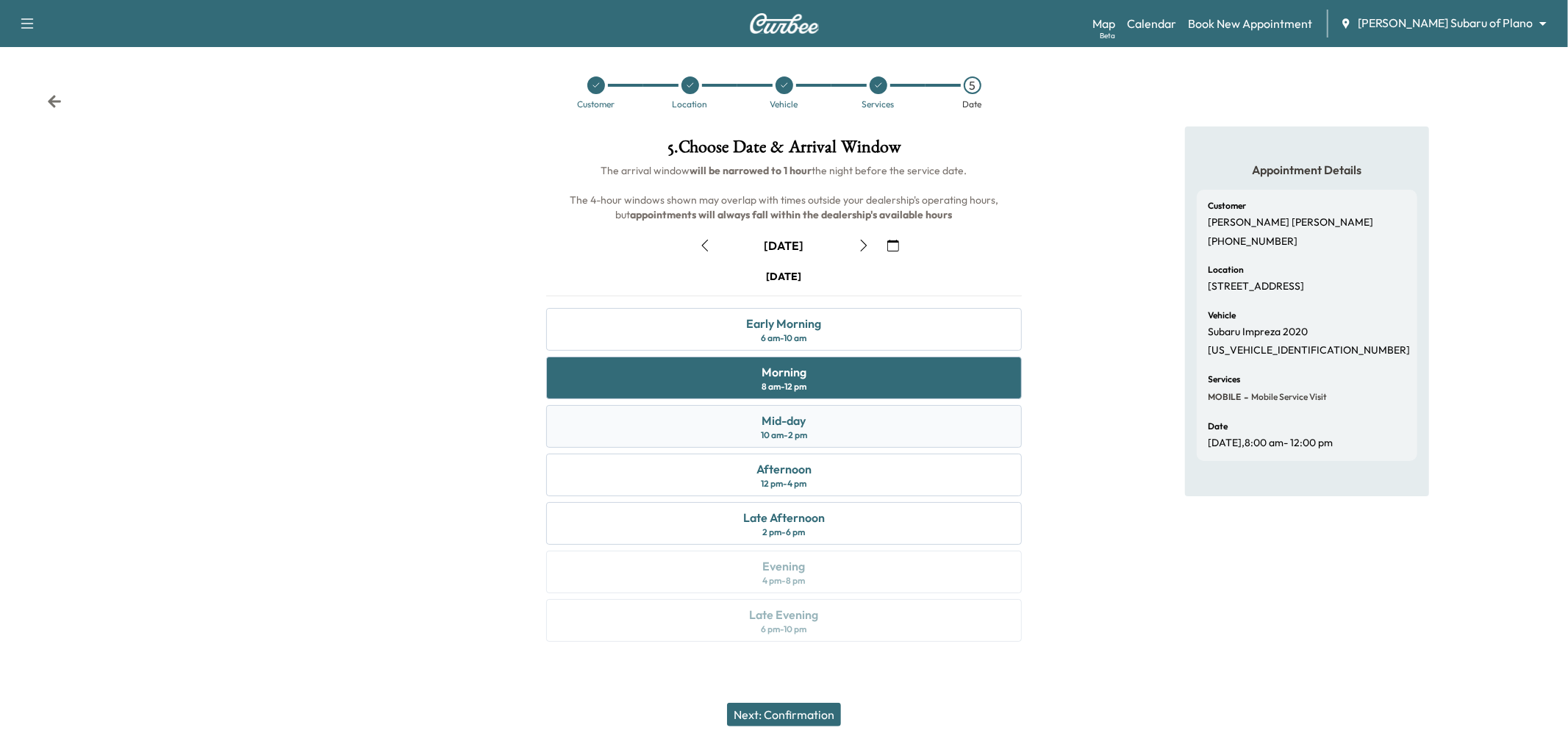
click at [884, 422] on div "Mid-day 10 am - 2 pm" at bounding box center [784, 426] width 476 height 43
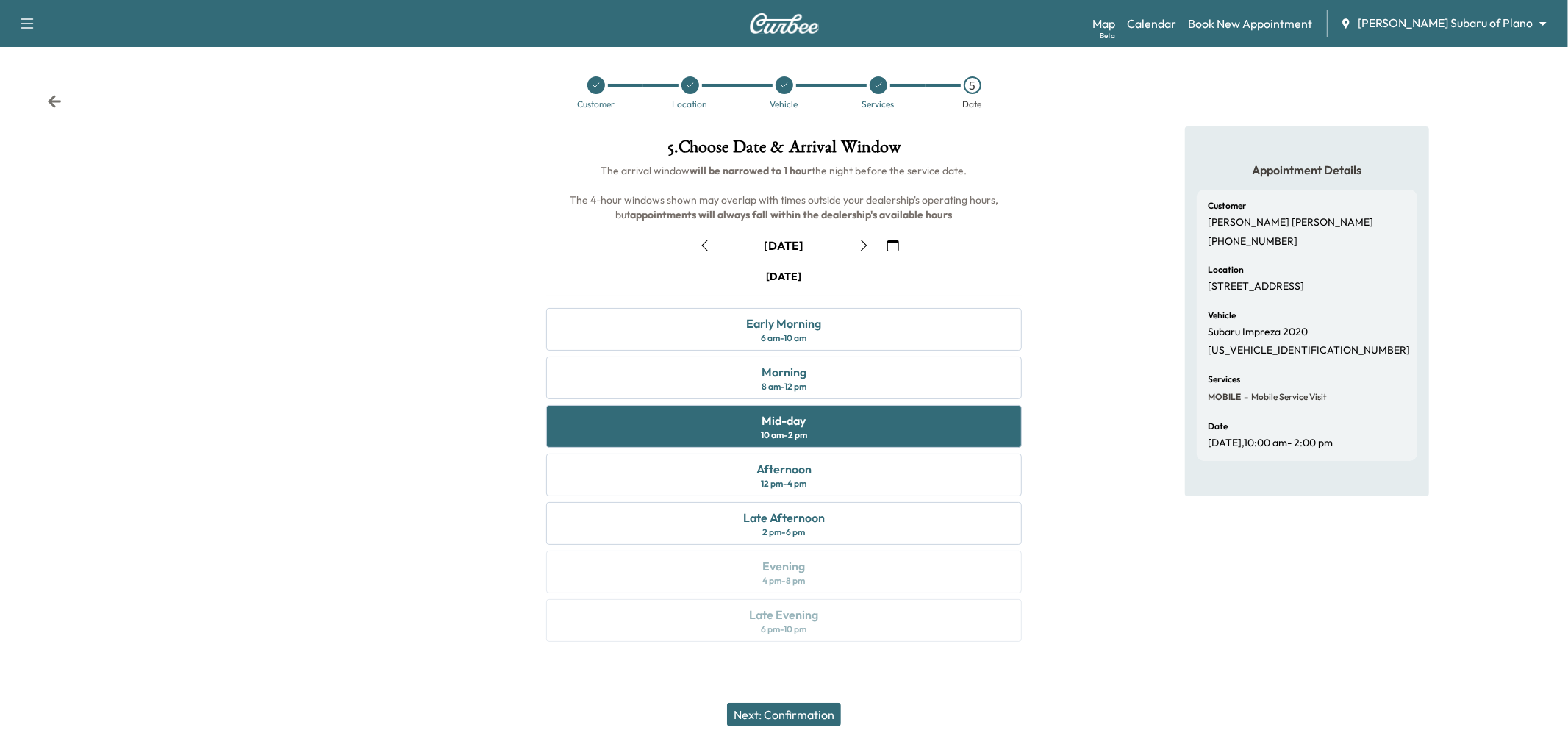
click at [780, 720] on button "Next: Confirmation" at bounding box center [784, 714] width 114 height 24
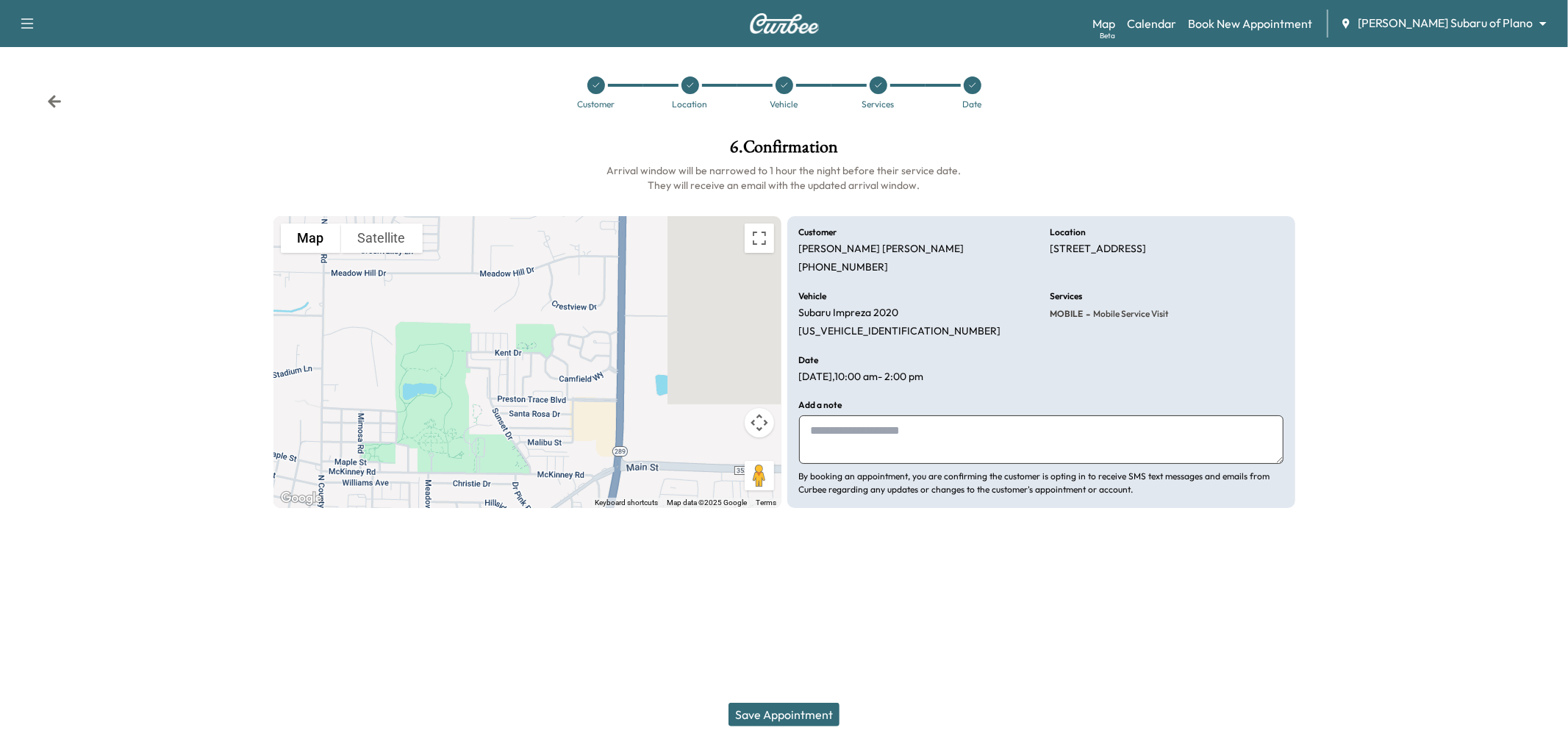
click at [782, 708] on button "Save Appointment" at bounding box center [784, 714] width 111 height 24
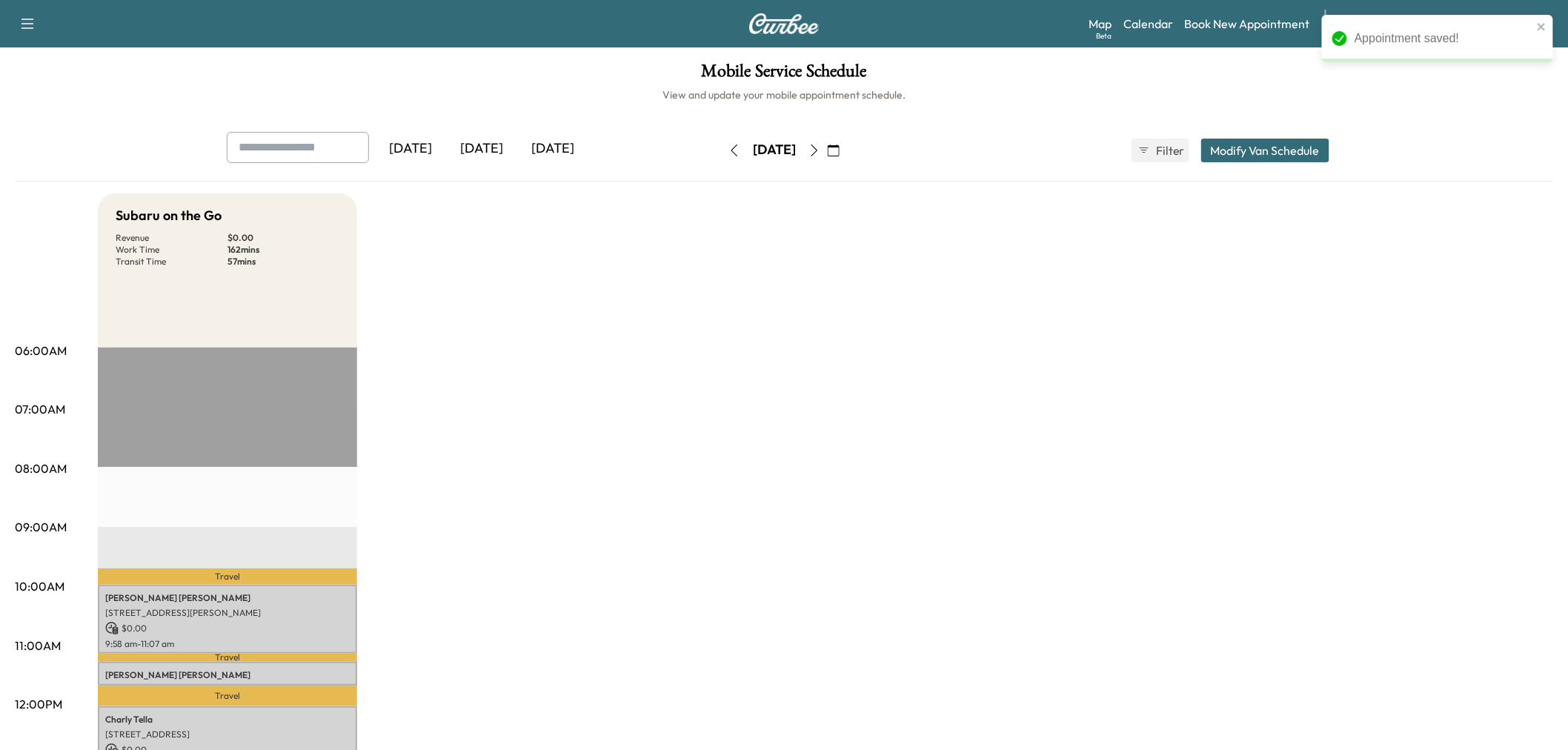
scroll to position [164, 0]
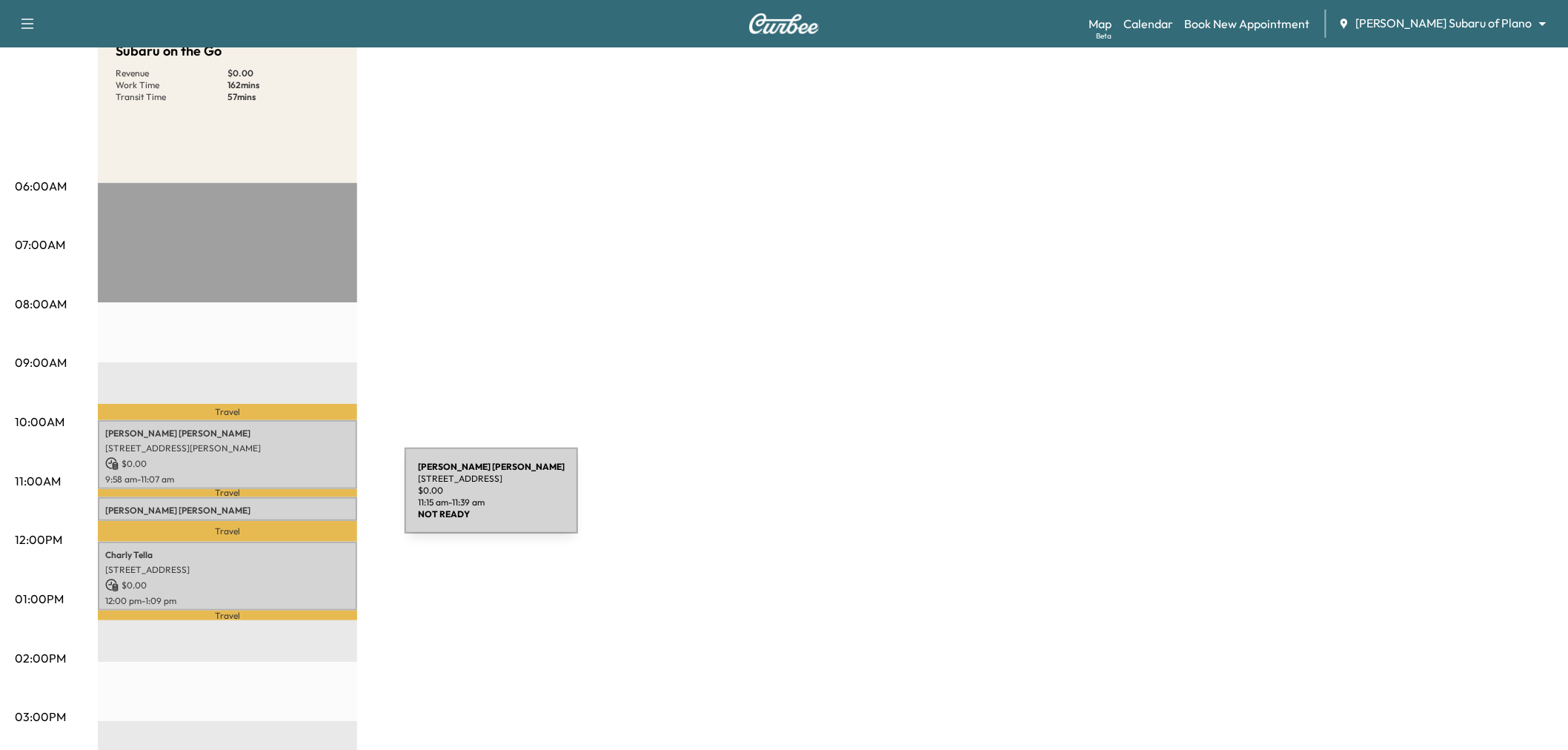
click at [294, 505] on p "[PERSON_NAME]" at bounding box center [227, 510] width 245 height 12
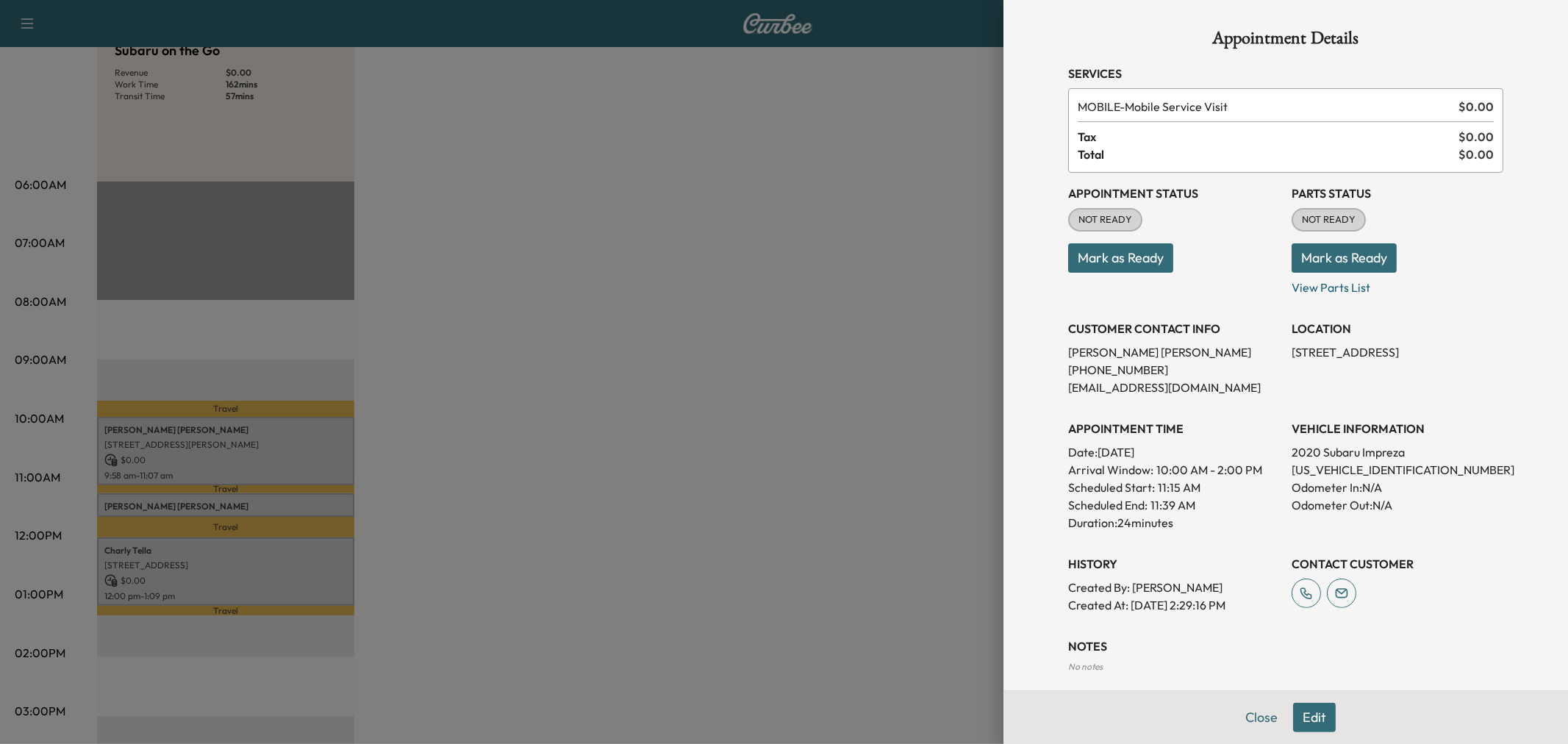
drag, startPoint x: 1299, startPoint y: 741, endPoint x: 1299, endPoint y: 731, distance: 10.0
click at [1299, 737] on div "Close Edit" at bounding box center [1286, 717] width 565 height 54
click at [1299, 724] on button "Edit" at bounding box center [1315, 717] width 43 height 30
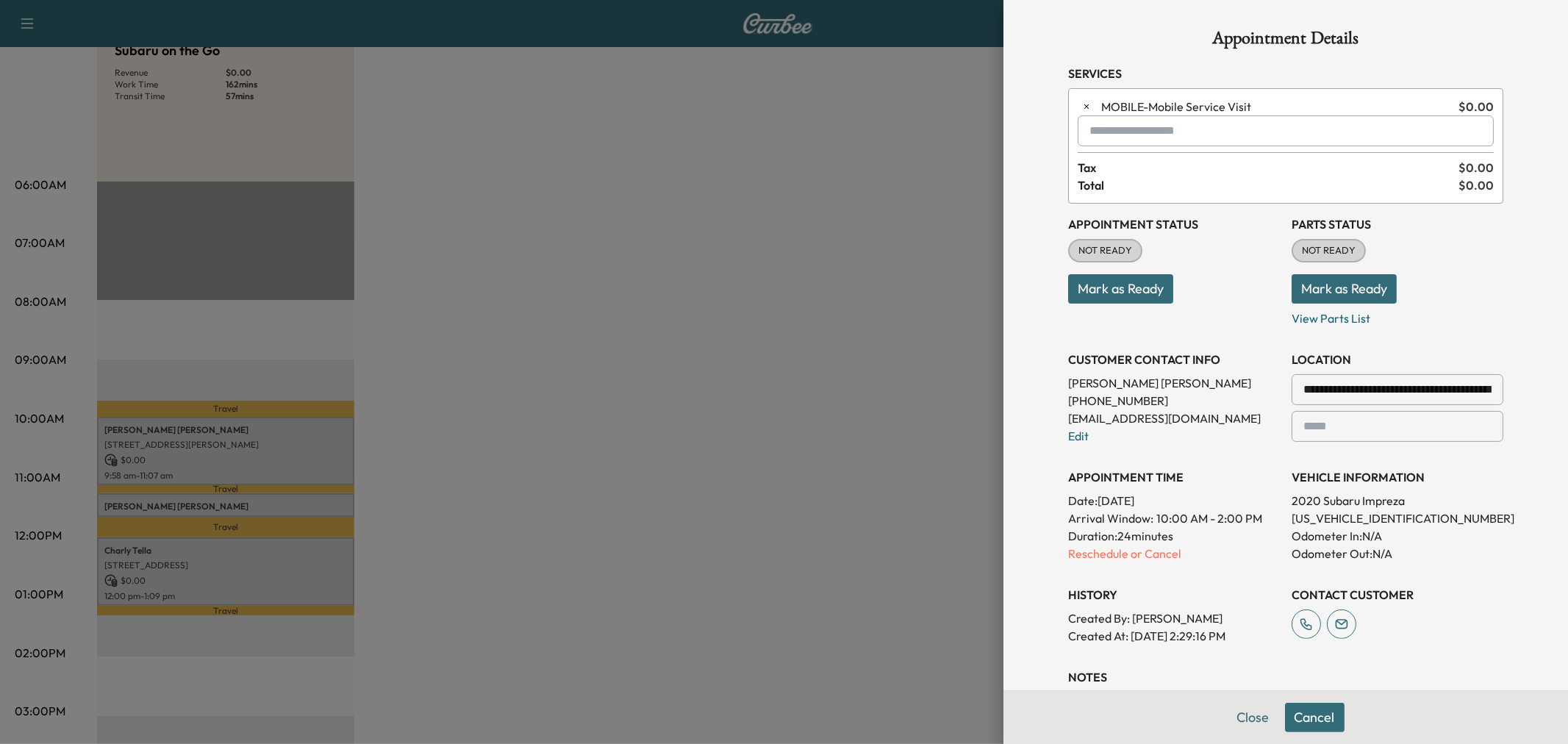
click at [1106, 120] on input "text" at bounding box center [1286, 131] width 416 height 31
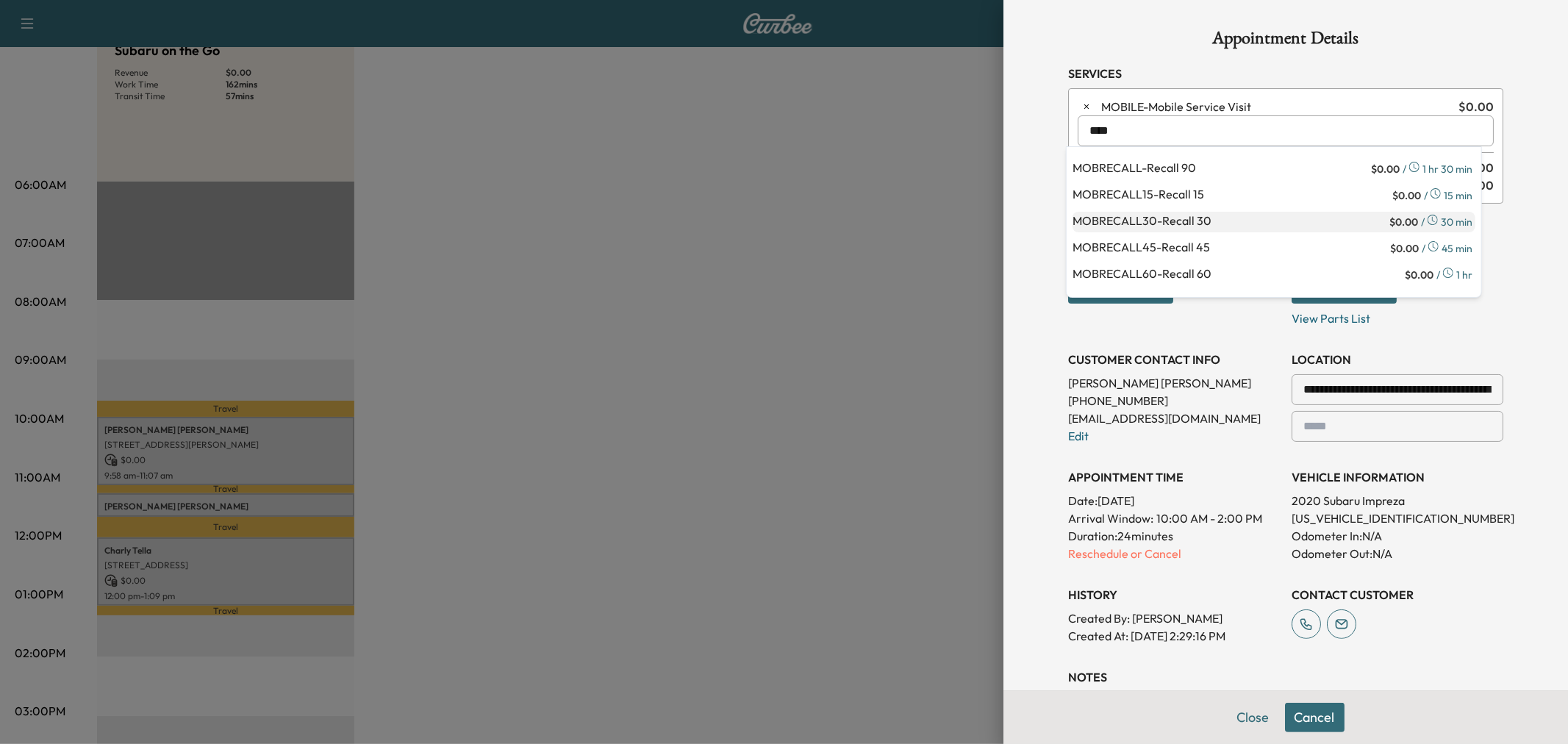
click at [1199, 216] on p "MOBRECALL30 - Recall 30" at bounding box center [1229, 221] width 314 height 21
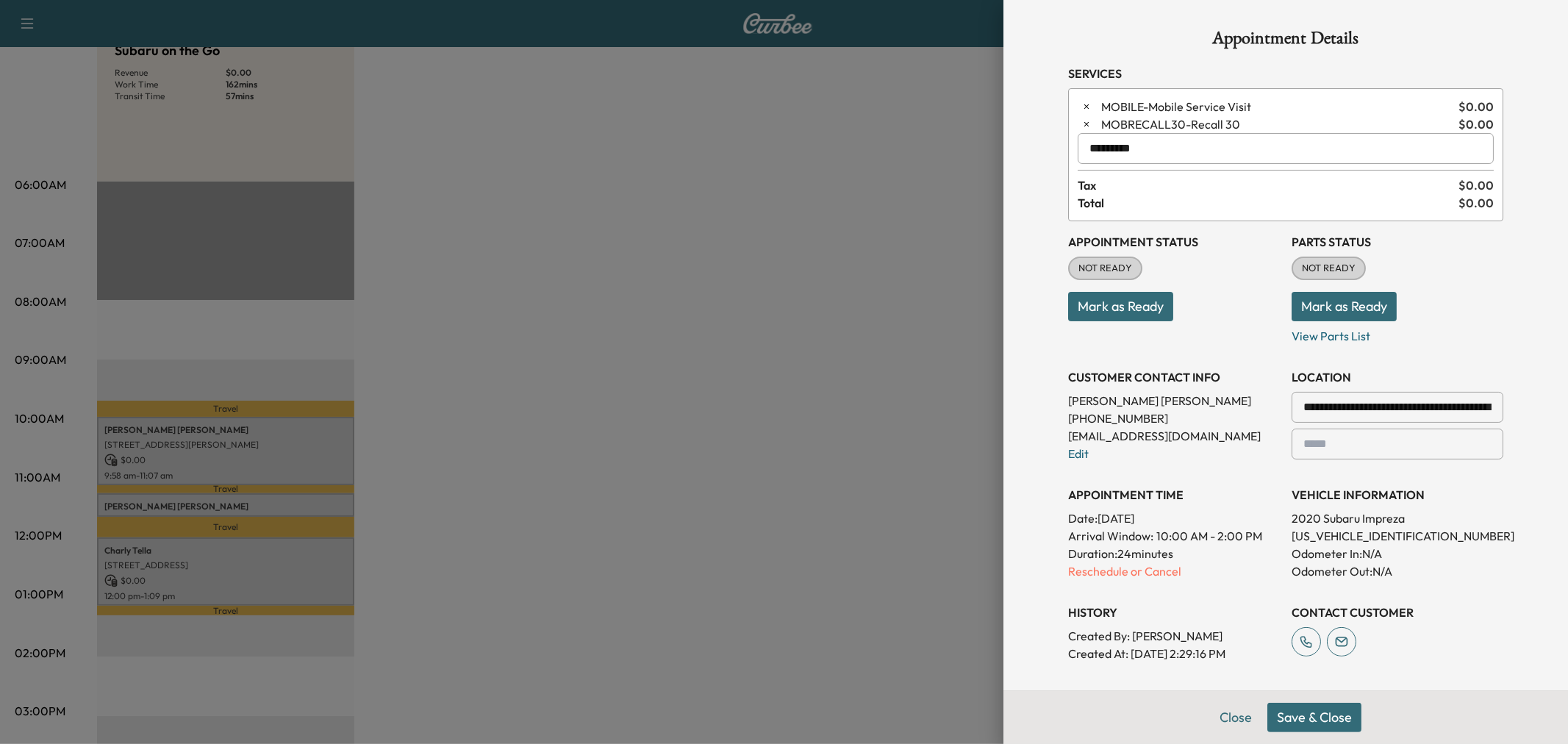
type input "*********"
click at [1302, 711] on button "Save & Close" at bounding box center [1315, 717] width 94 height 30
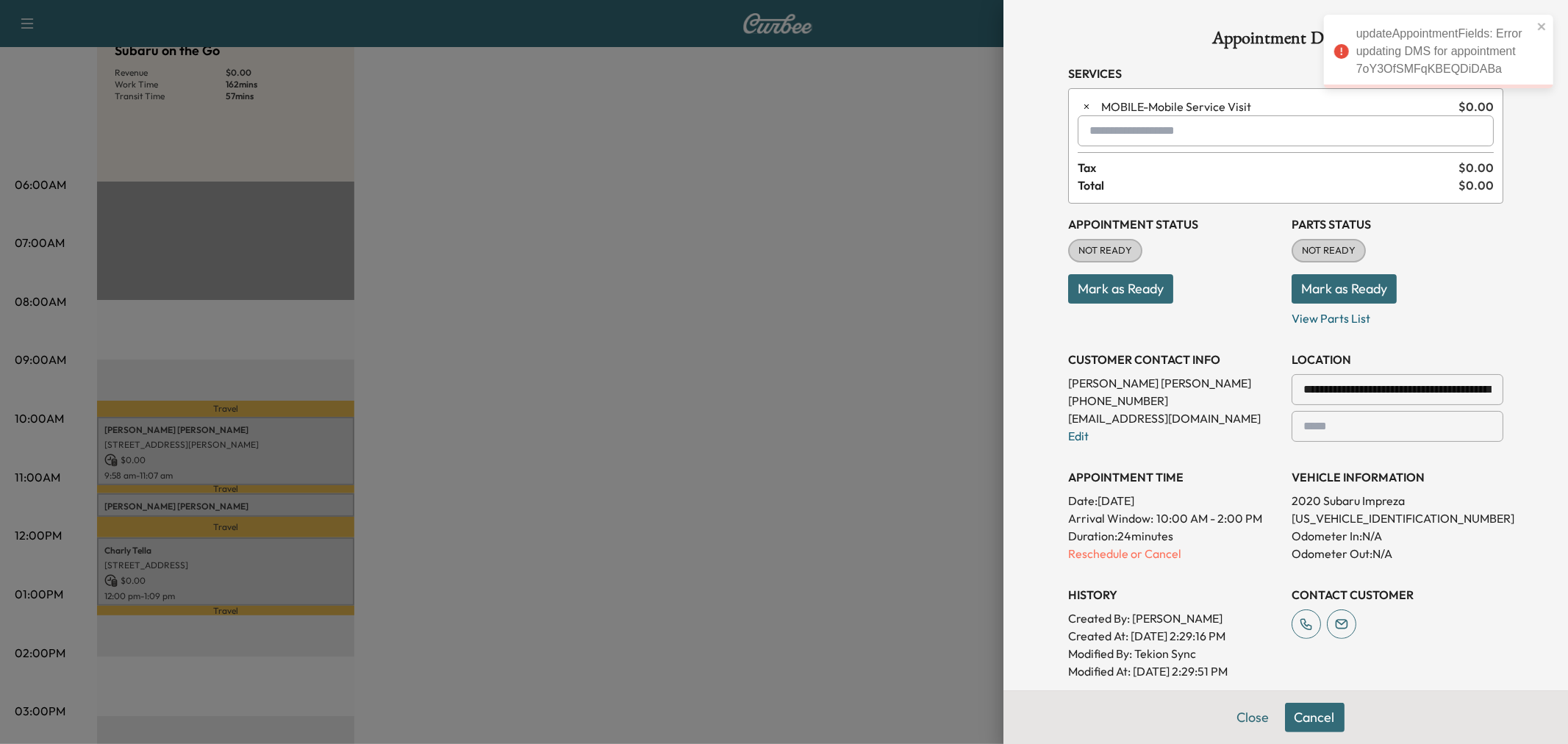
click at [1552, 26] on div "updateAppointmentFields: Error updating DMS for appointment 7oY3OfSMFqKBEQDiDABa" at bounding box center [1439, 51] width 229 height 74
click at [1545, 26] on icon "close" at bounding box center [1543, 26] width 11 height 11
click at [1131, 122] on input "text" at bounding box center [1286, 131] width 416 height 31
type input "*"
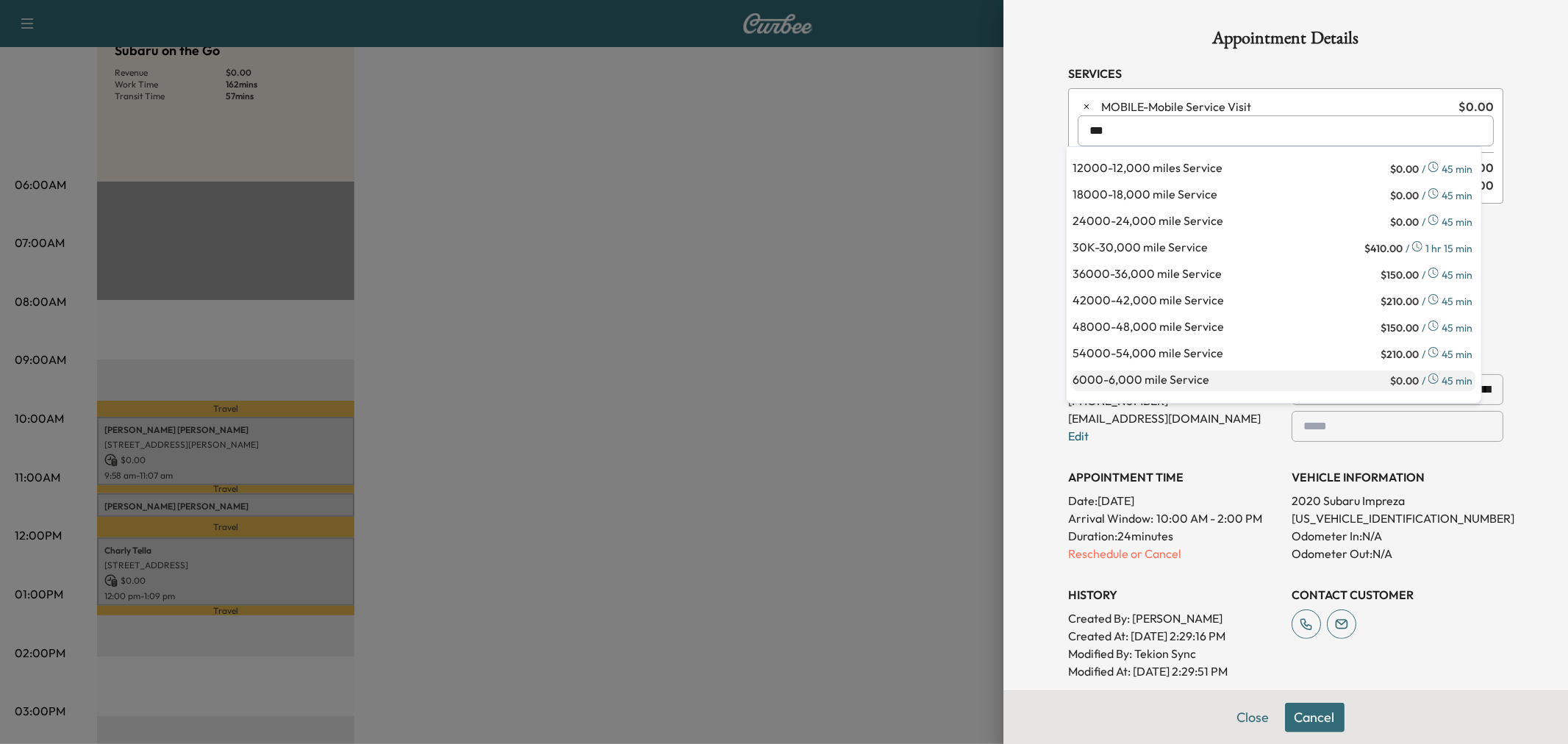
click at [1201, 383] on p "6000 - 6,000 mile Service" at bounding box center [1229, 380] width 314 height 21
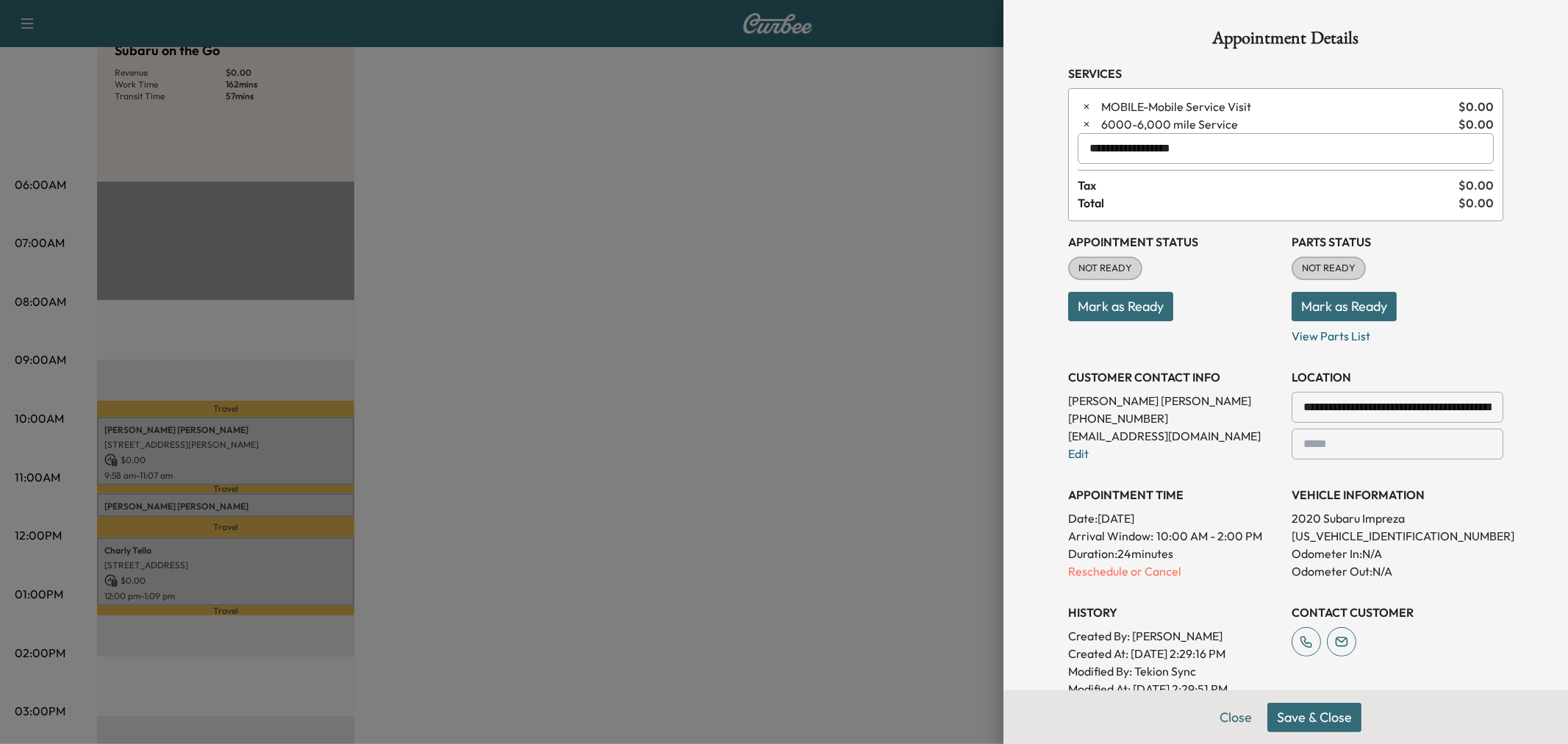
type input "**********"
click at [1283, 711] on button "Save & Close" at bounding box center [1315, 717] width 94 height 30
